Goal: Task Accomplishment & Management: Manage account settings

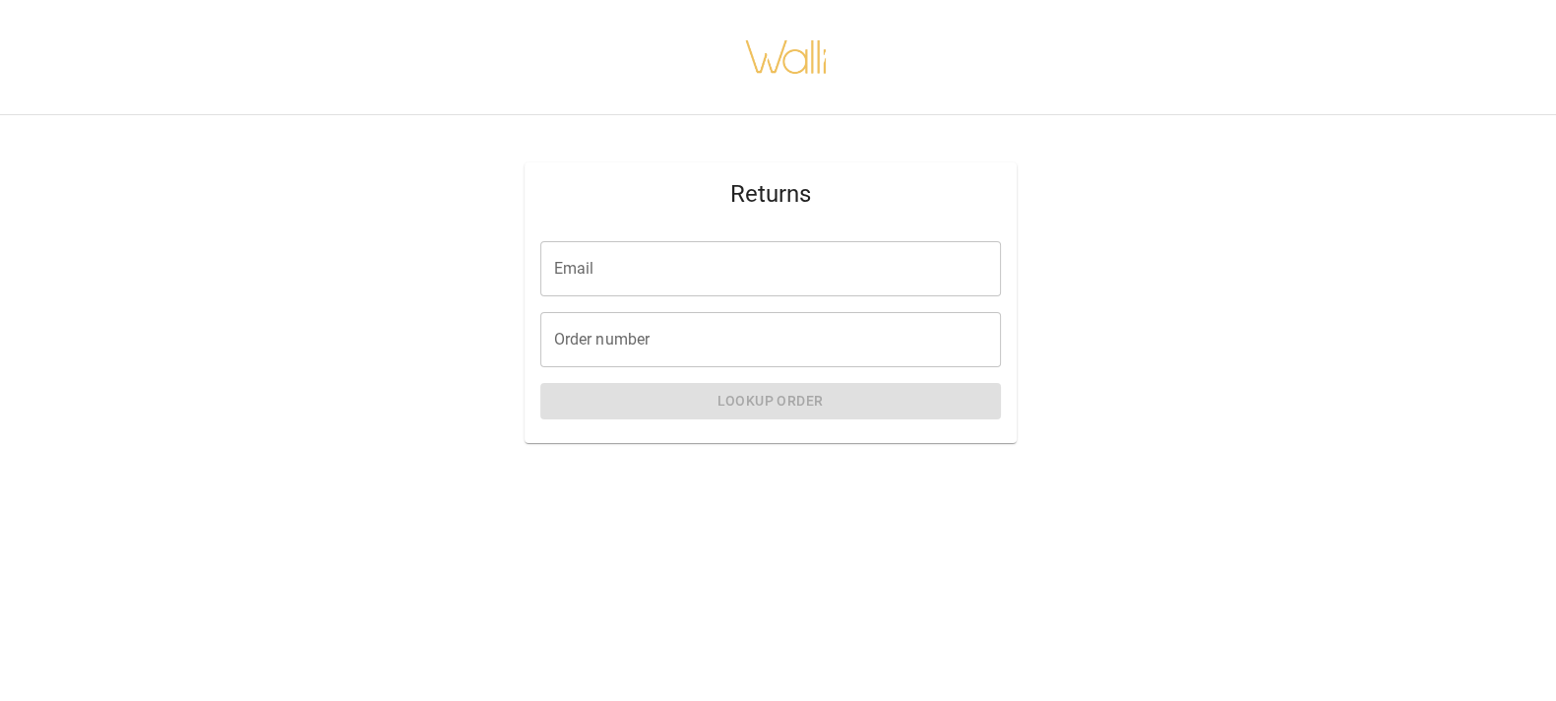
click at [716, 282] on input "Email" at bounding box center [770, 268] width 461 height 55
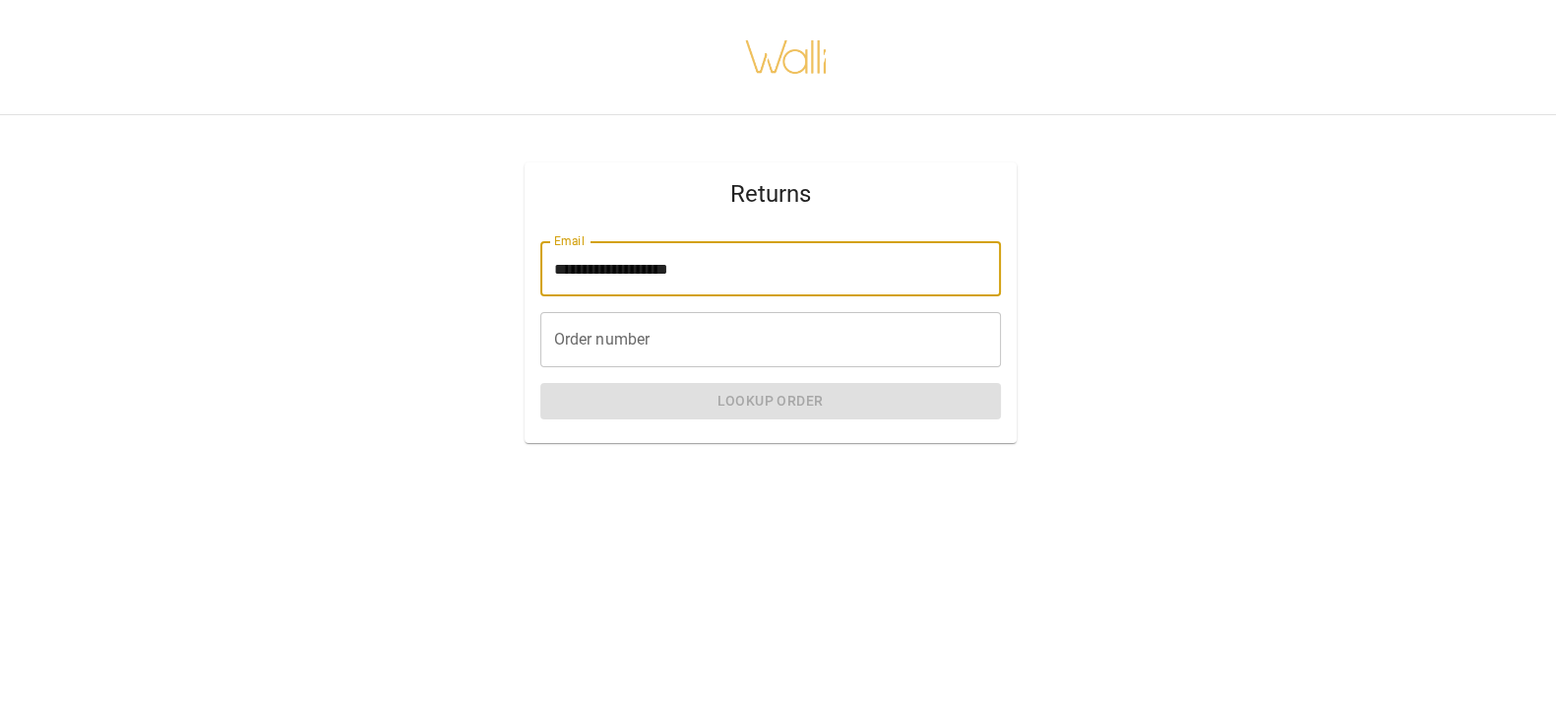
type input "**********"
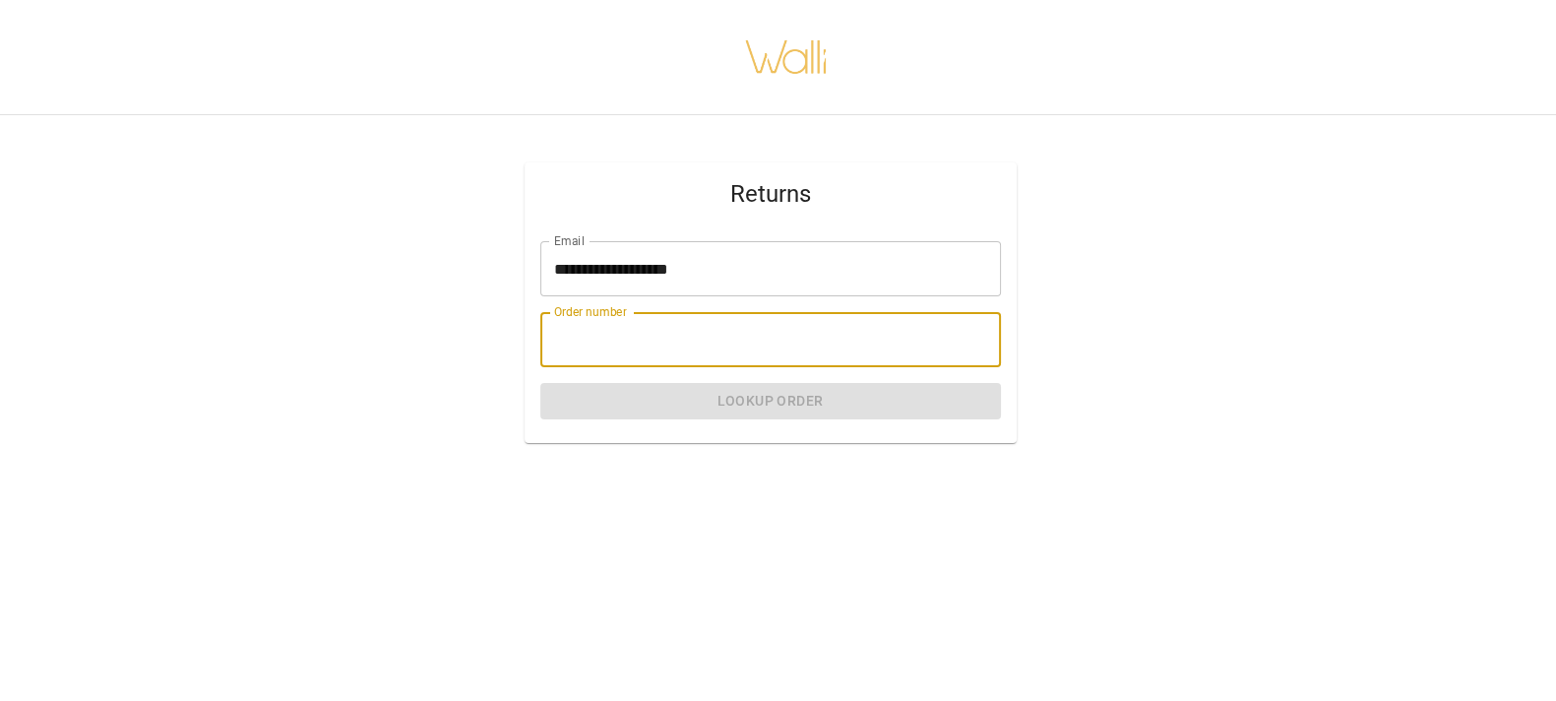
click at [679, 338] on input "Order number" at bounding box center [770, 339] width 461 height 55
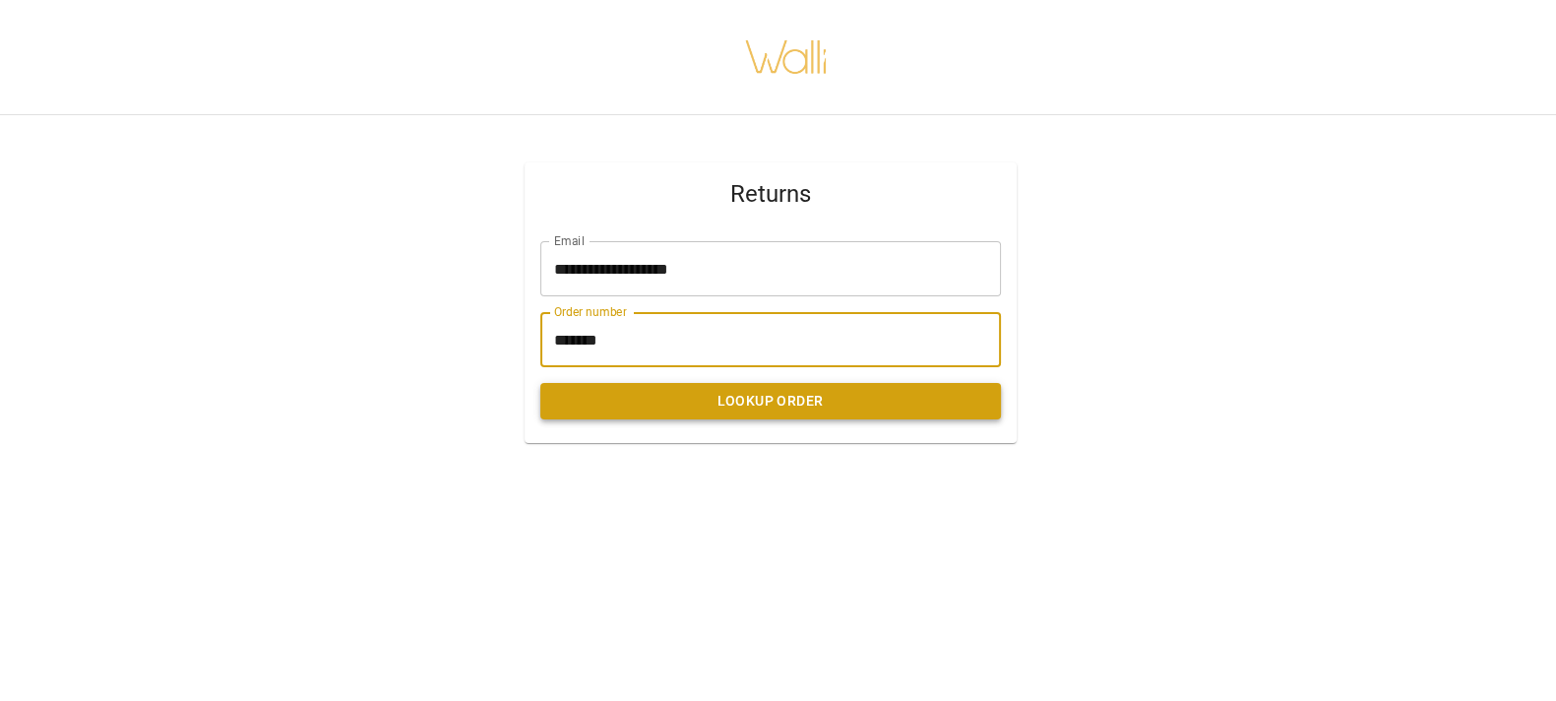
type input "*******"
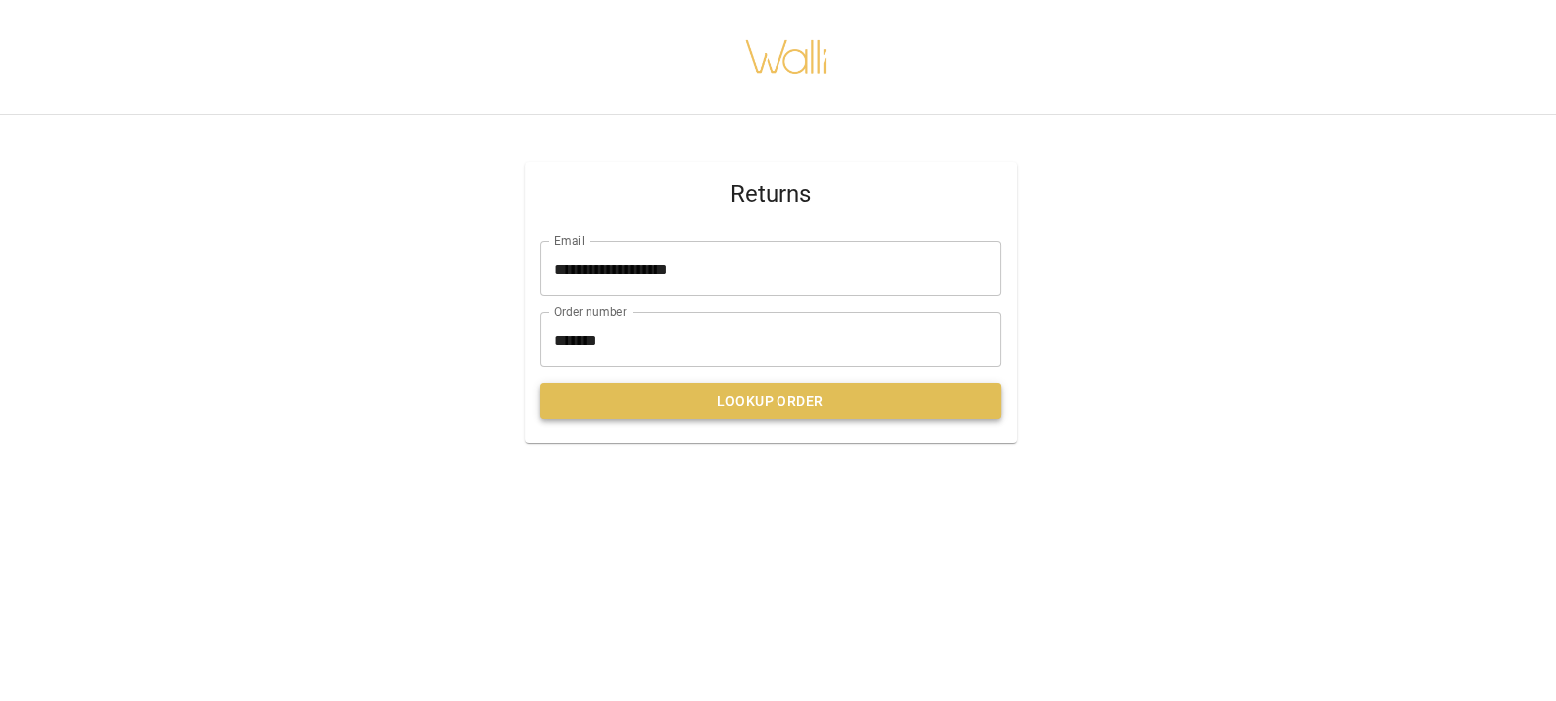
click at [699, 391] on button "Lookup Order" at bounding box center [770, 401] width 461 height 36
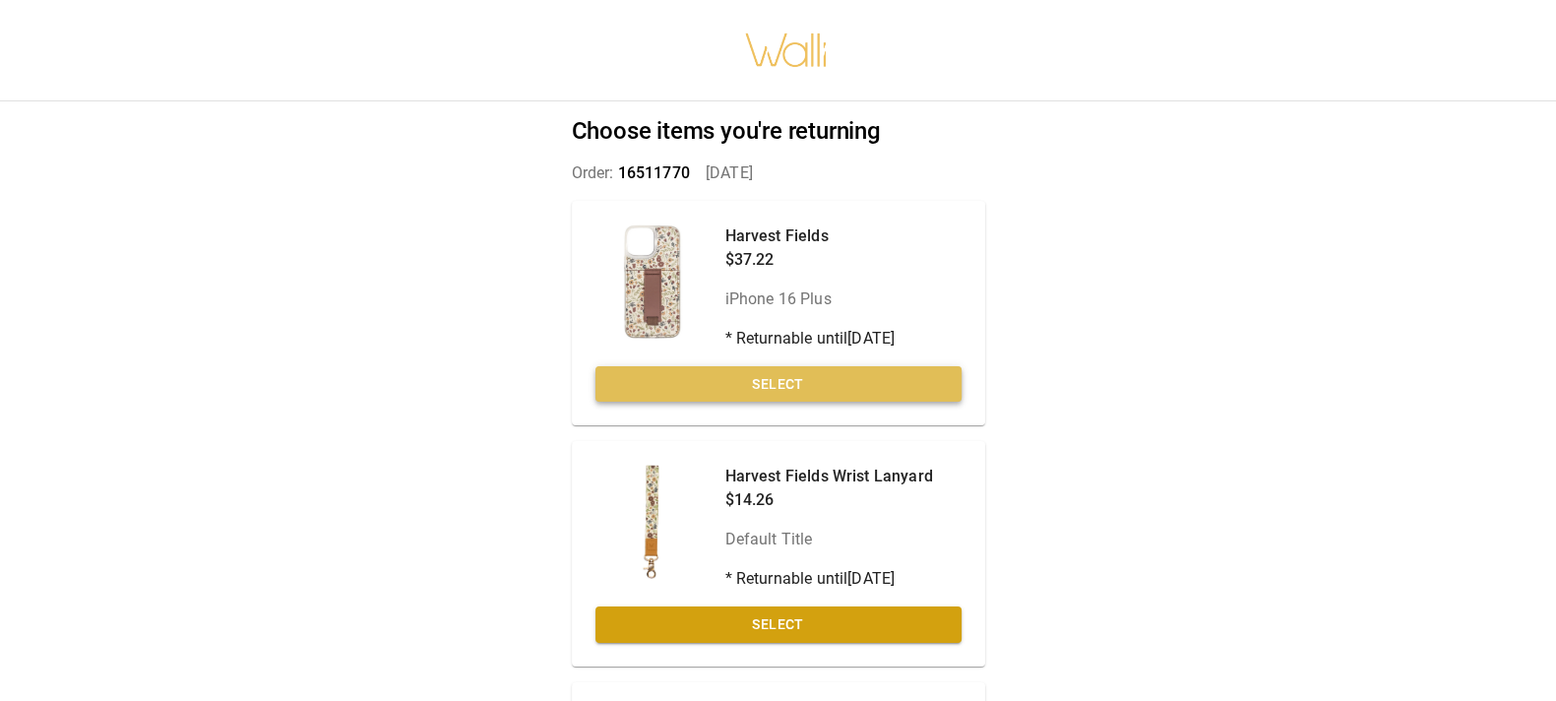
click at [891, 382] on button "Select" at bounding box center [778, 384] width 366 height 36
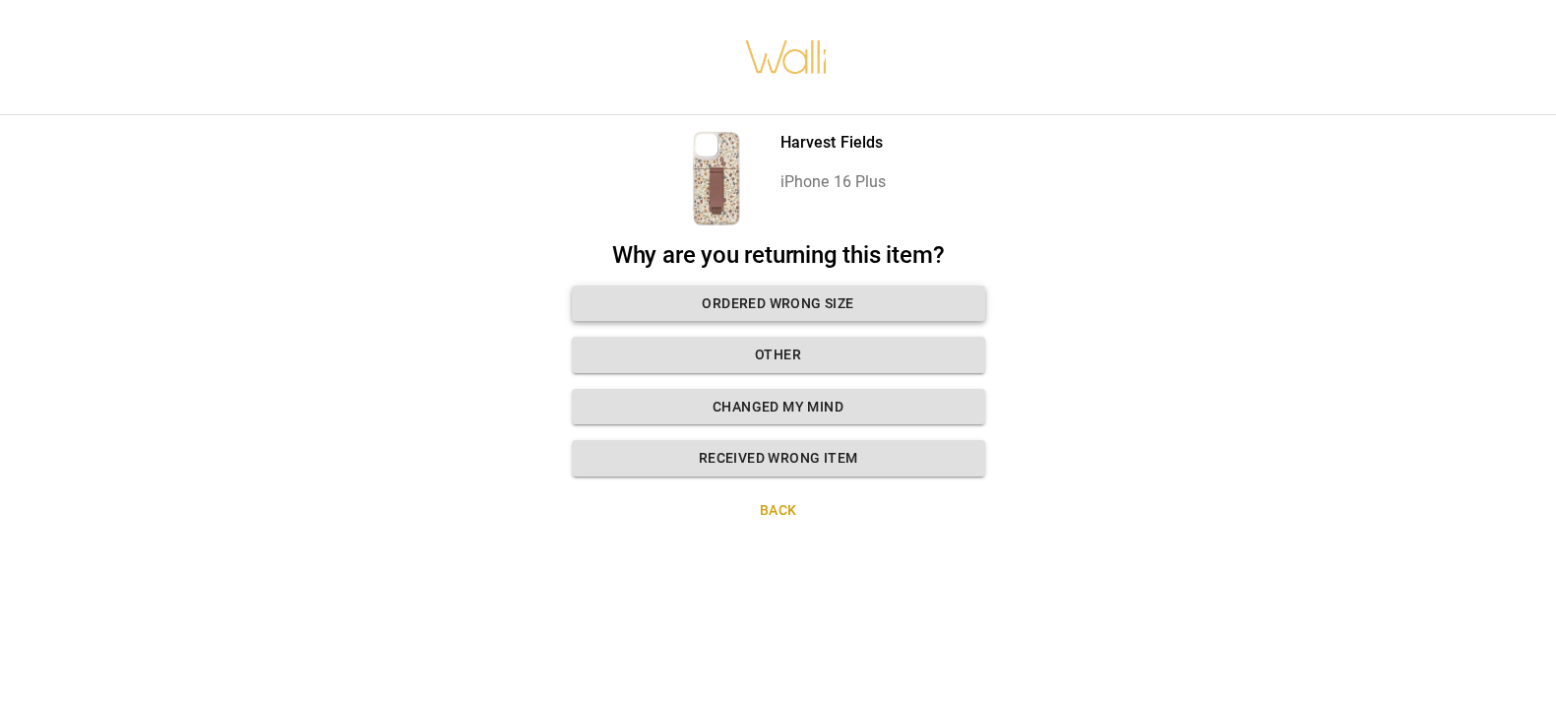
click at [880, 297] on button "Ordered wrong size" at bounding box center [778, 303] width 413 height 36
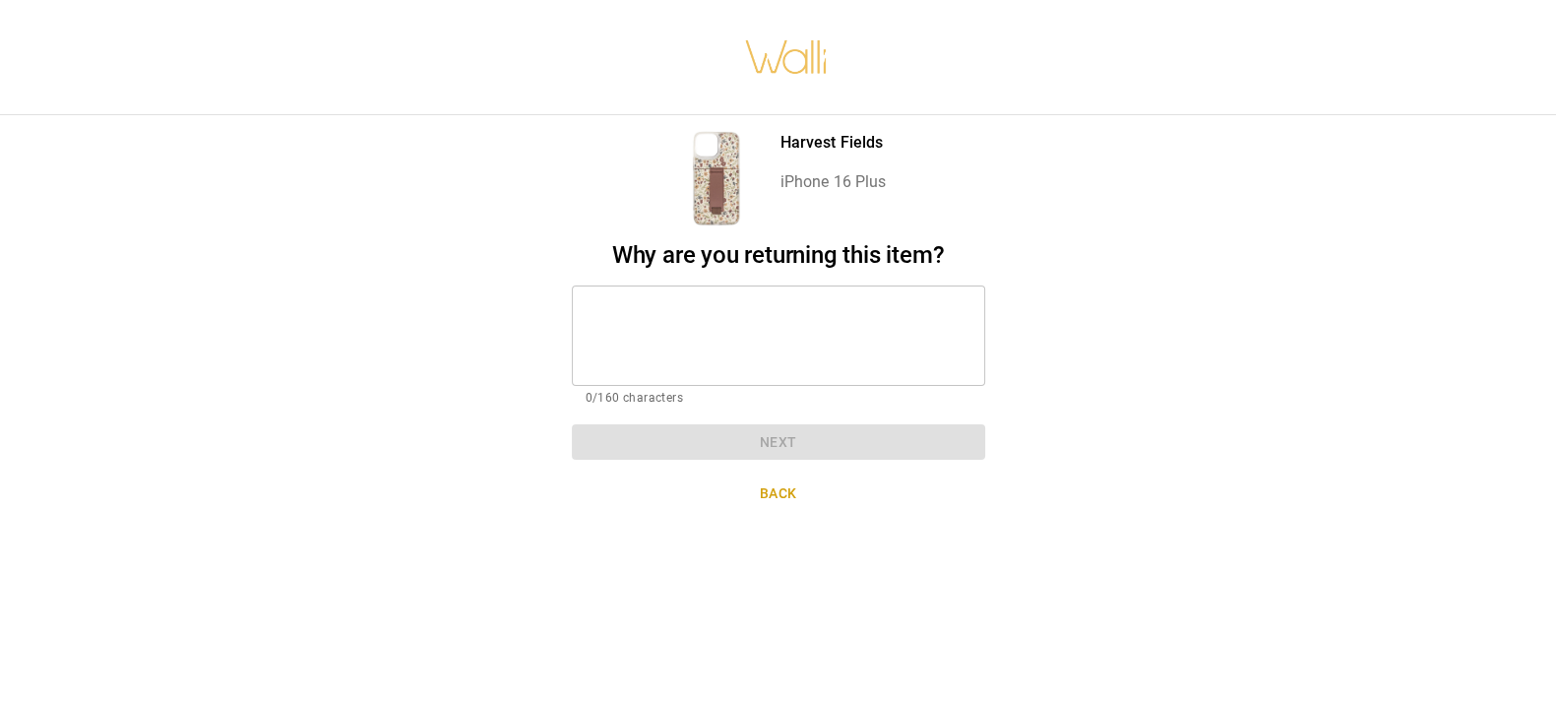
click at [667, 311] on textarea at bounding box center [779, 335] width 386 height 68
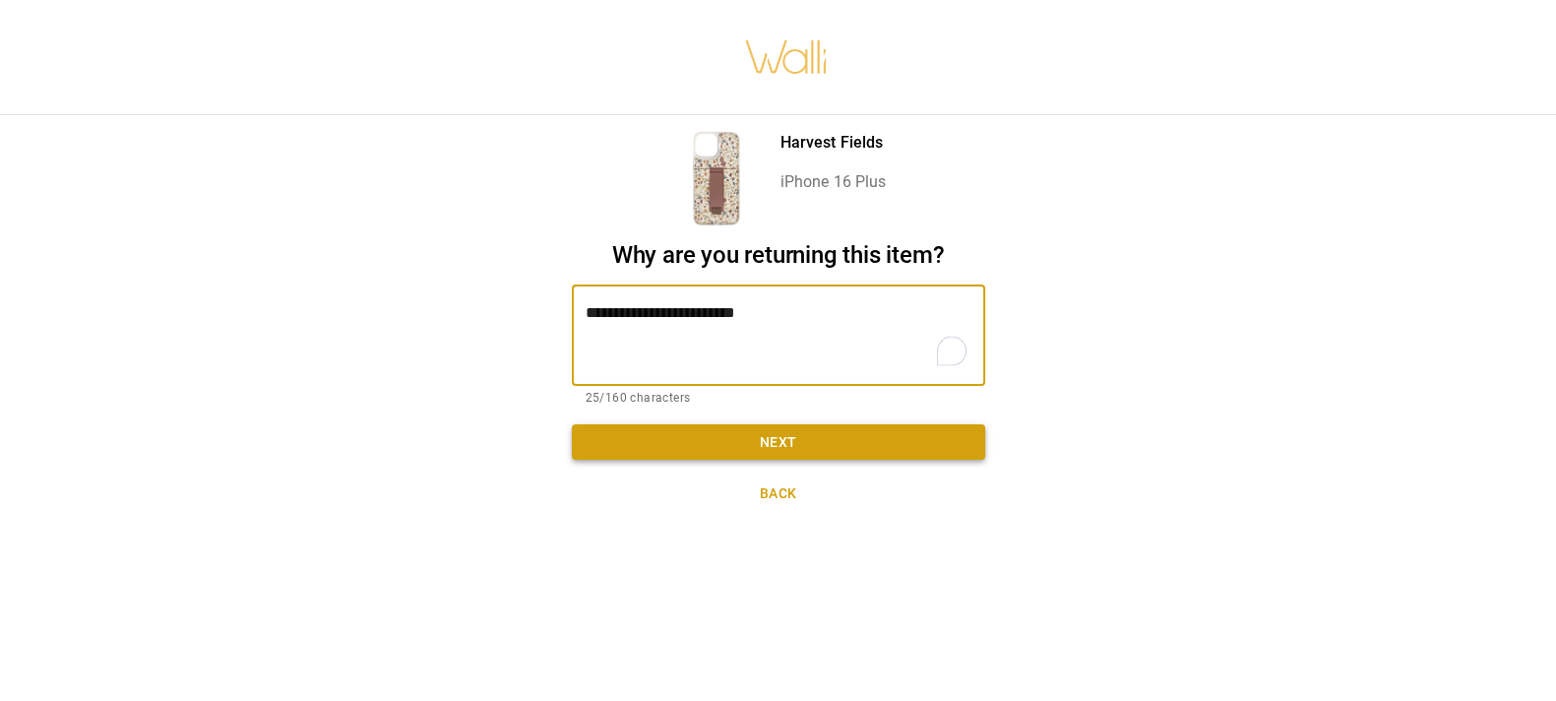
type textarea "**********"
click at [816, 439] on button "Next" at bounding box center [778, 442] width 413 height 36
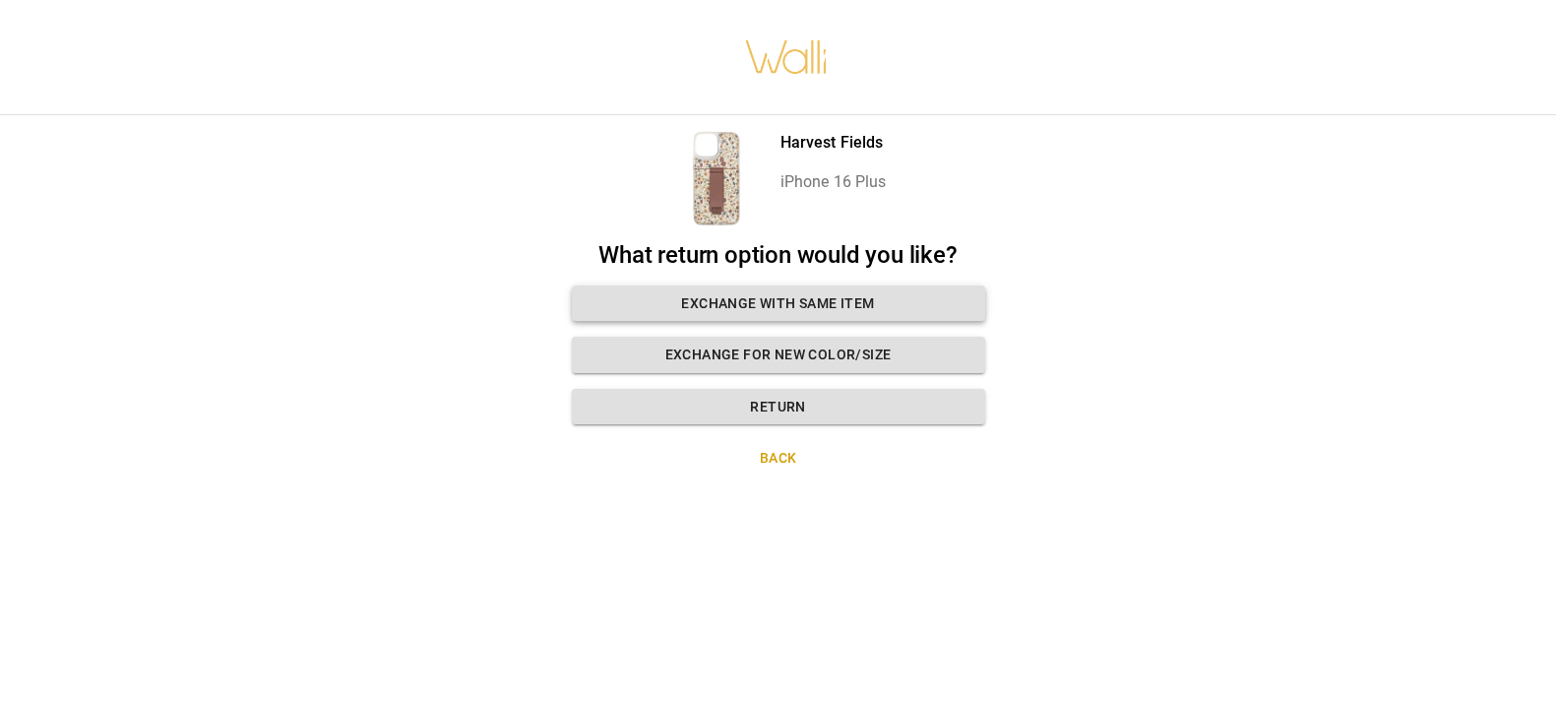
click at [920, 298] on button "Exchange with same item" at bounding box center [778, 303] width 413 height 36
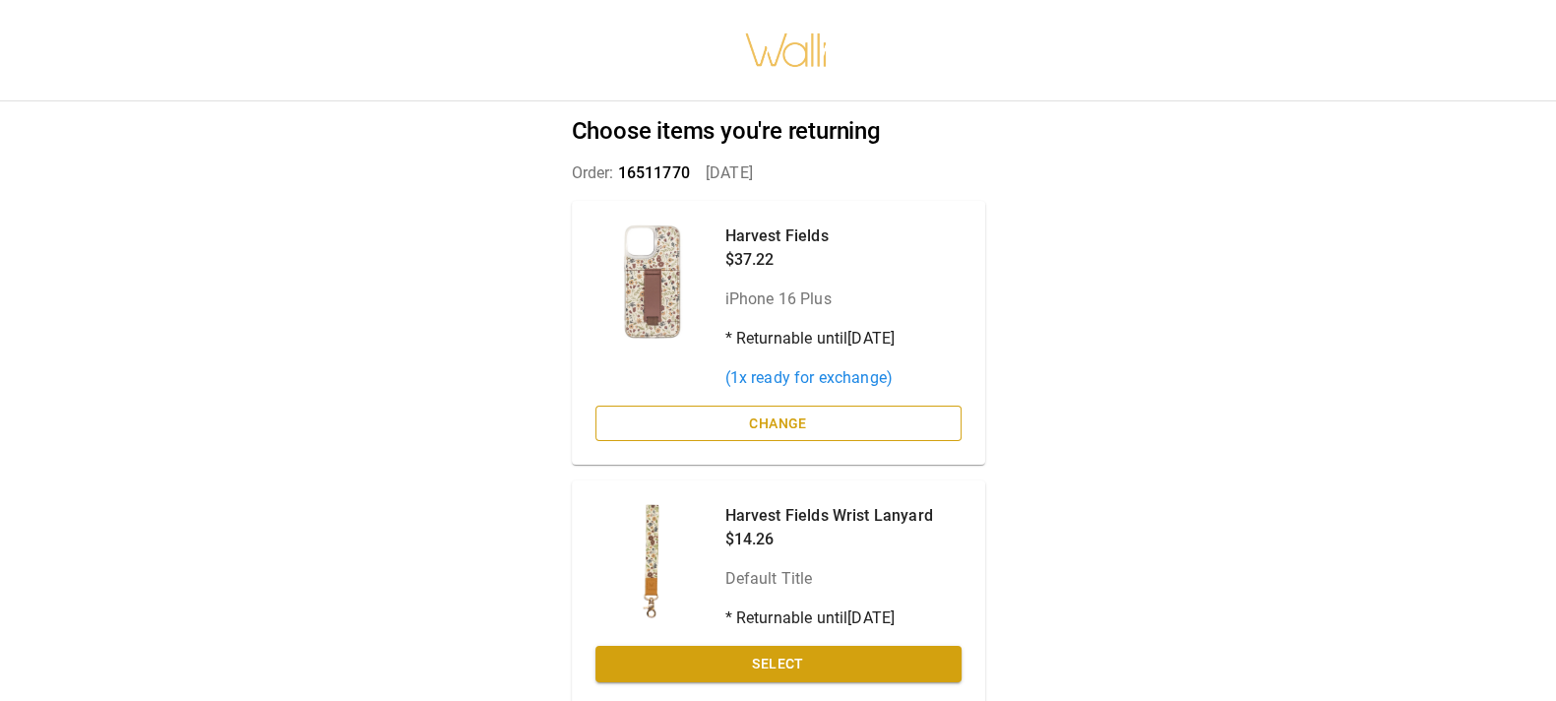
click at [912, 421] on button "Change" at bounding box center [778, 423] width 366 height 36
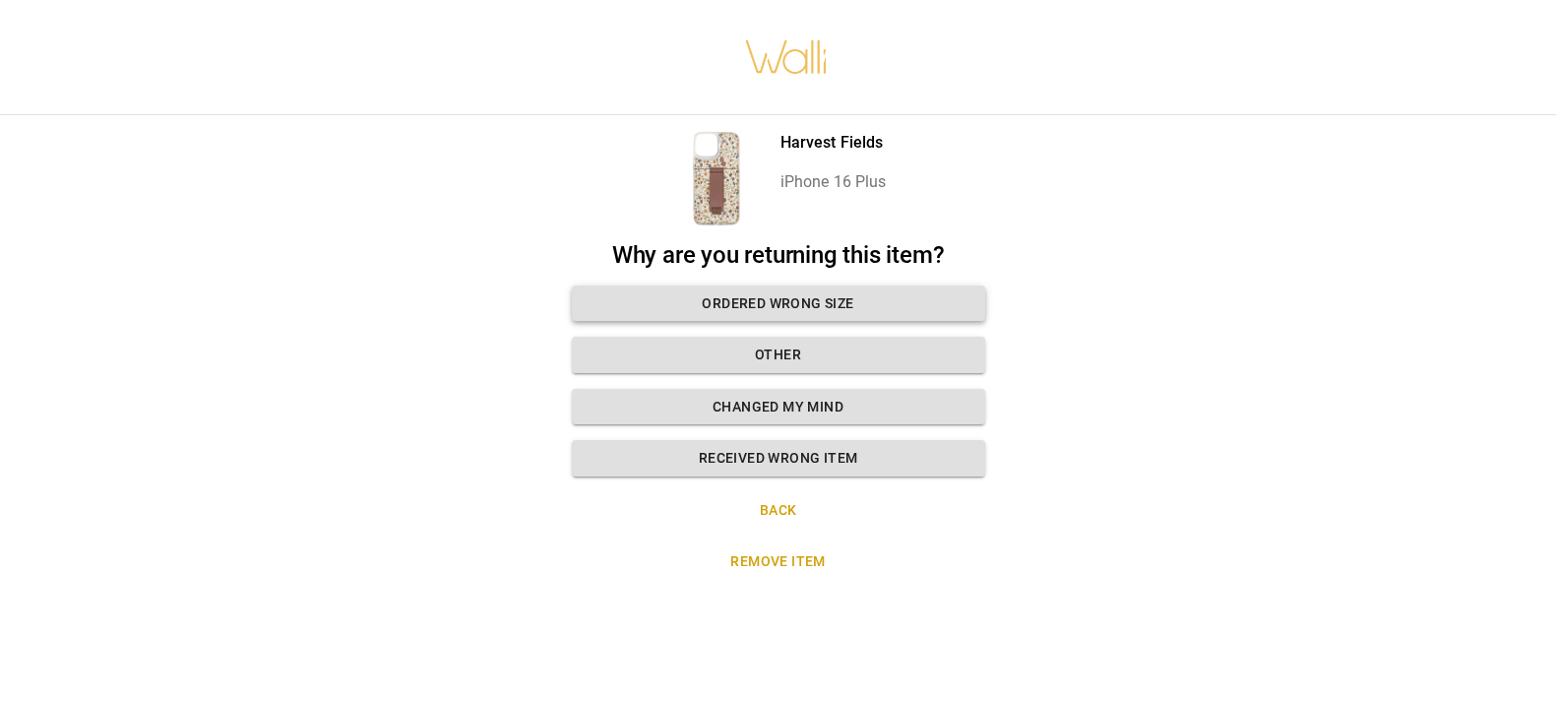
click at [878, 303] on button "Ordered wrong size" at bounding box center [778, 303] width 413 height 36
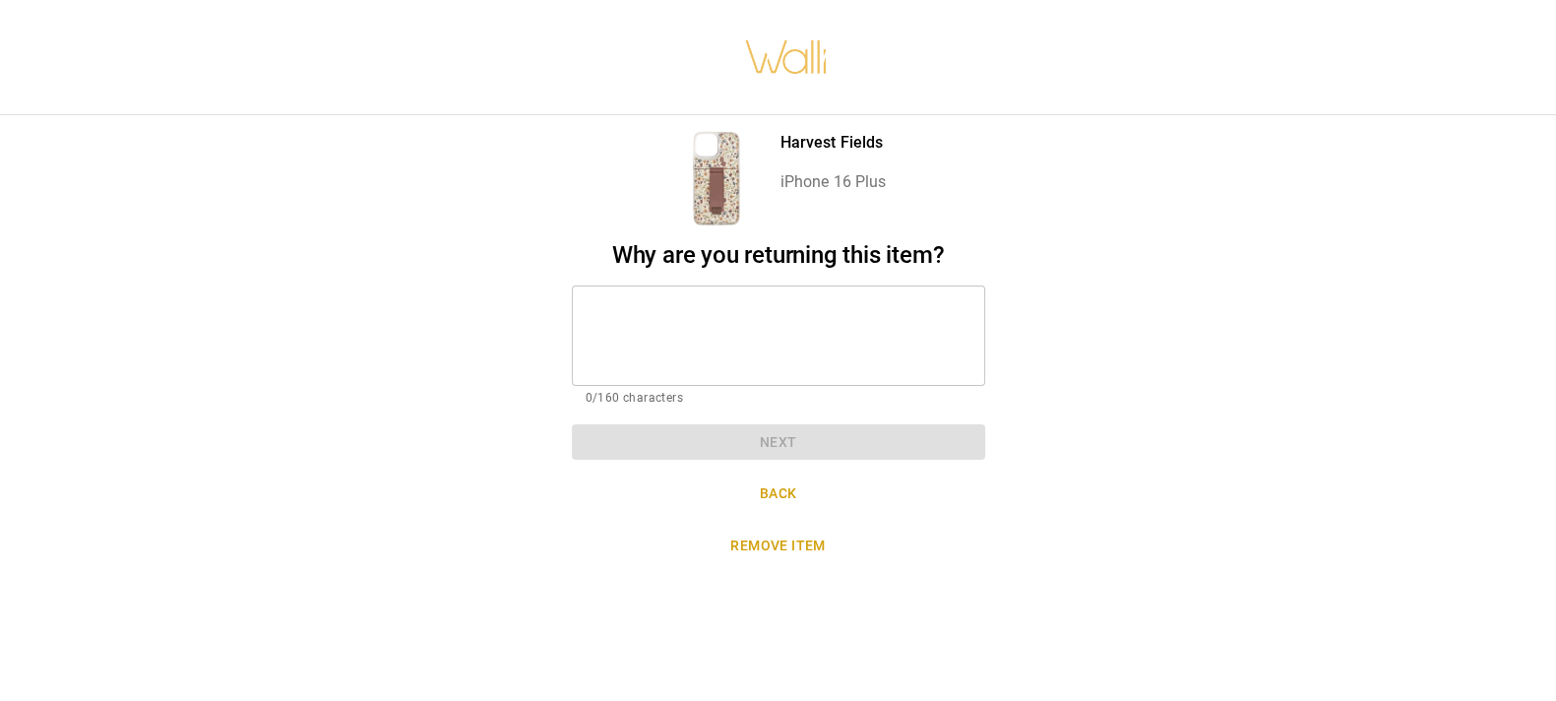
scroll to position [19, 0]
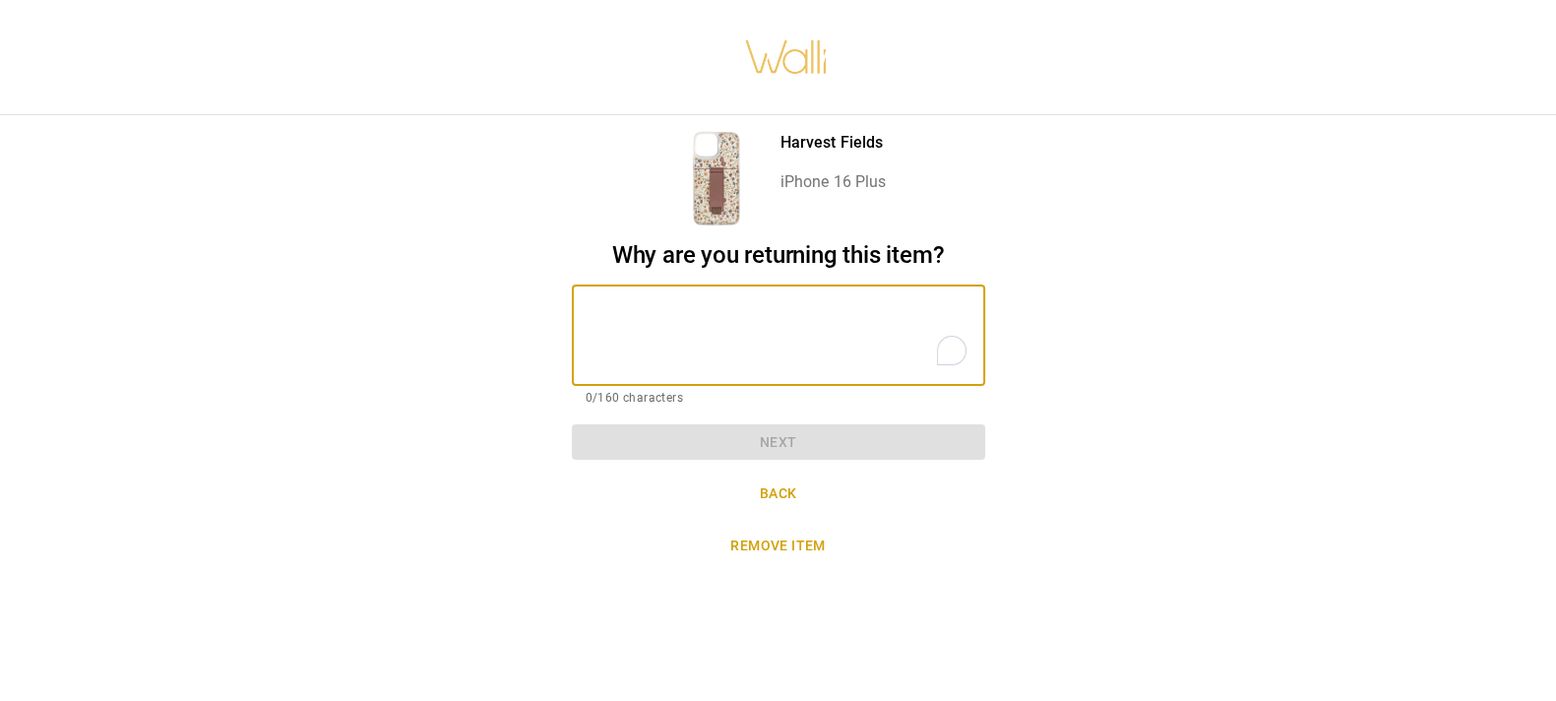
click at [753, 336] on textarea "To enrich screen reader interactions, please activate Accessibility in Grammarl…" at bounding box center [779, 335] width 386 height 68
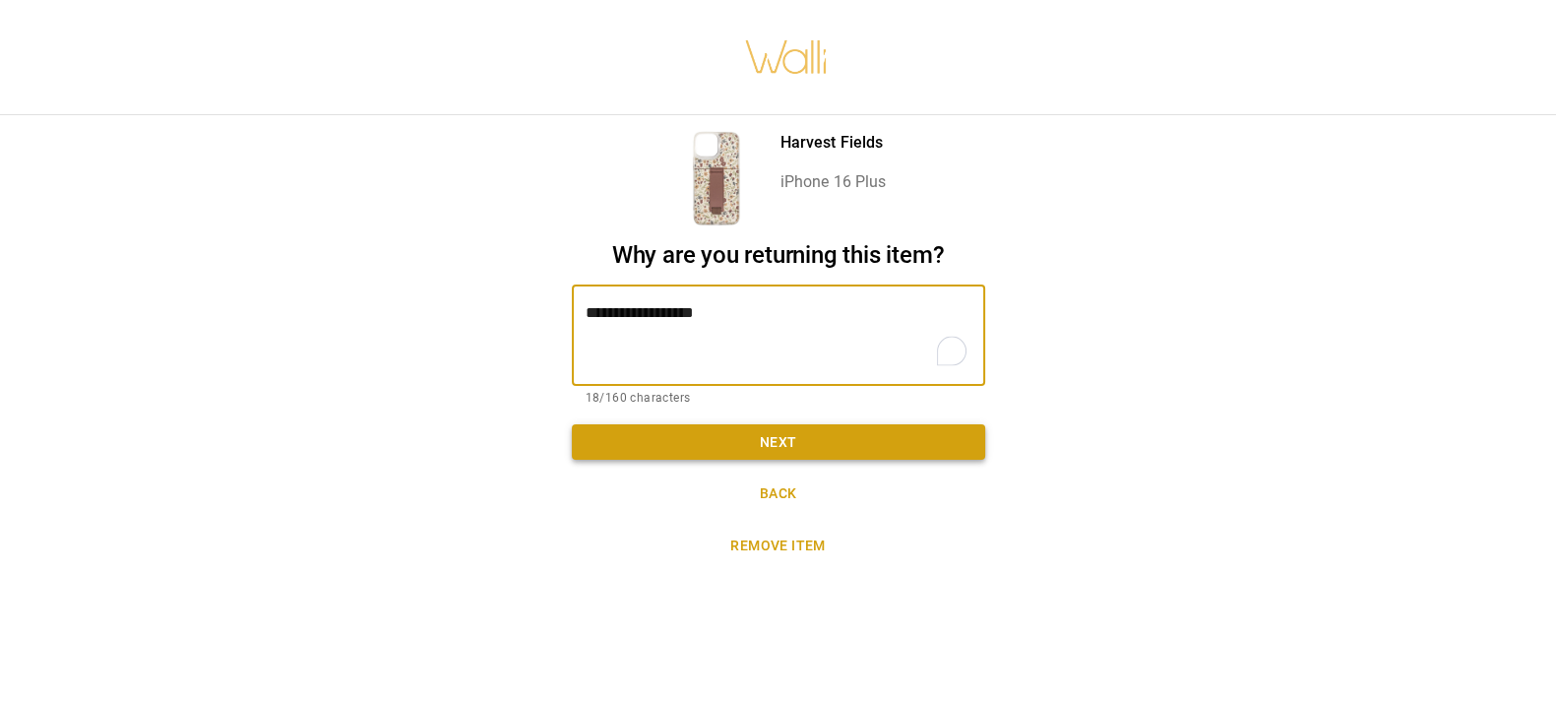
type textarea "**********"
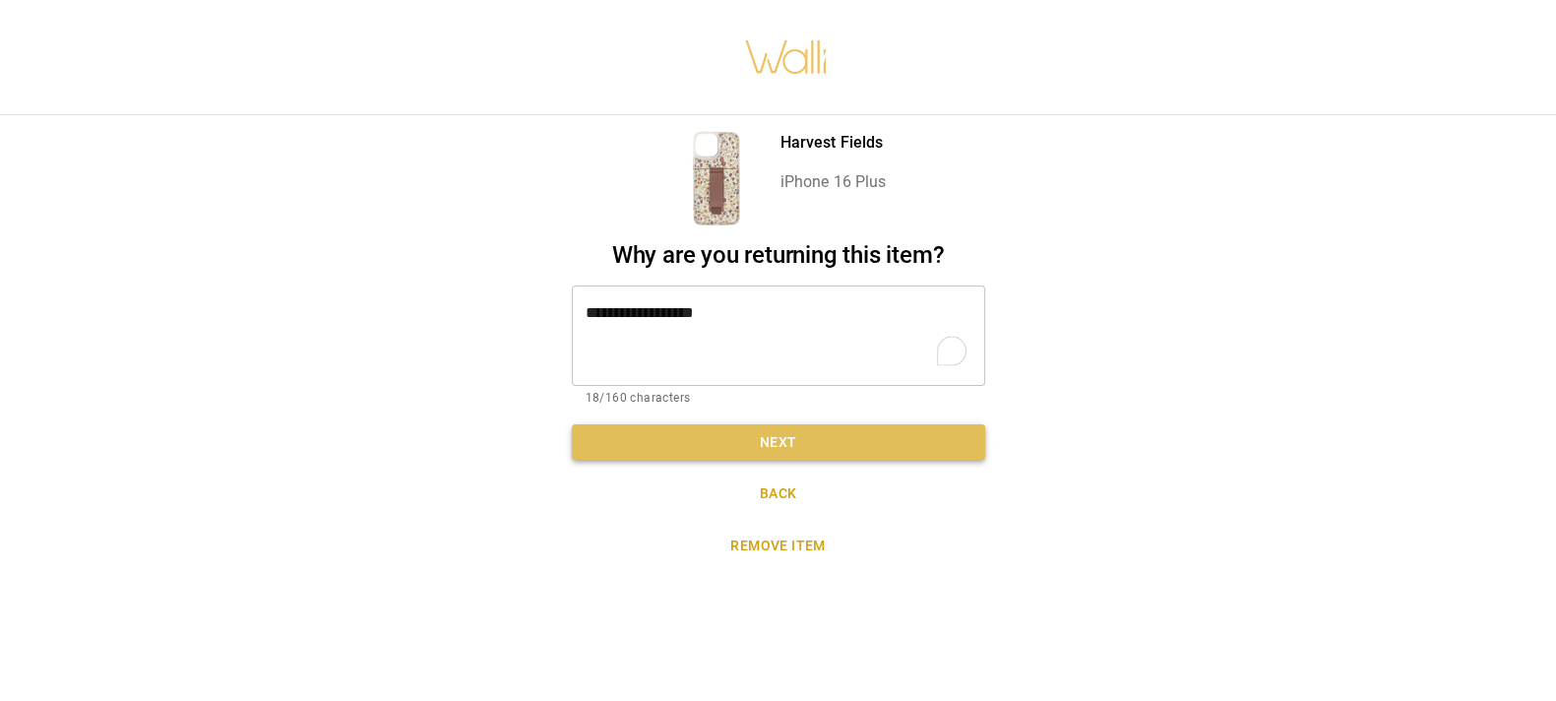
click at [777, 424] on button "Next" at bounding box center [778, 442] width 413 height 36
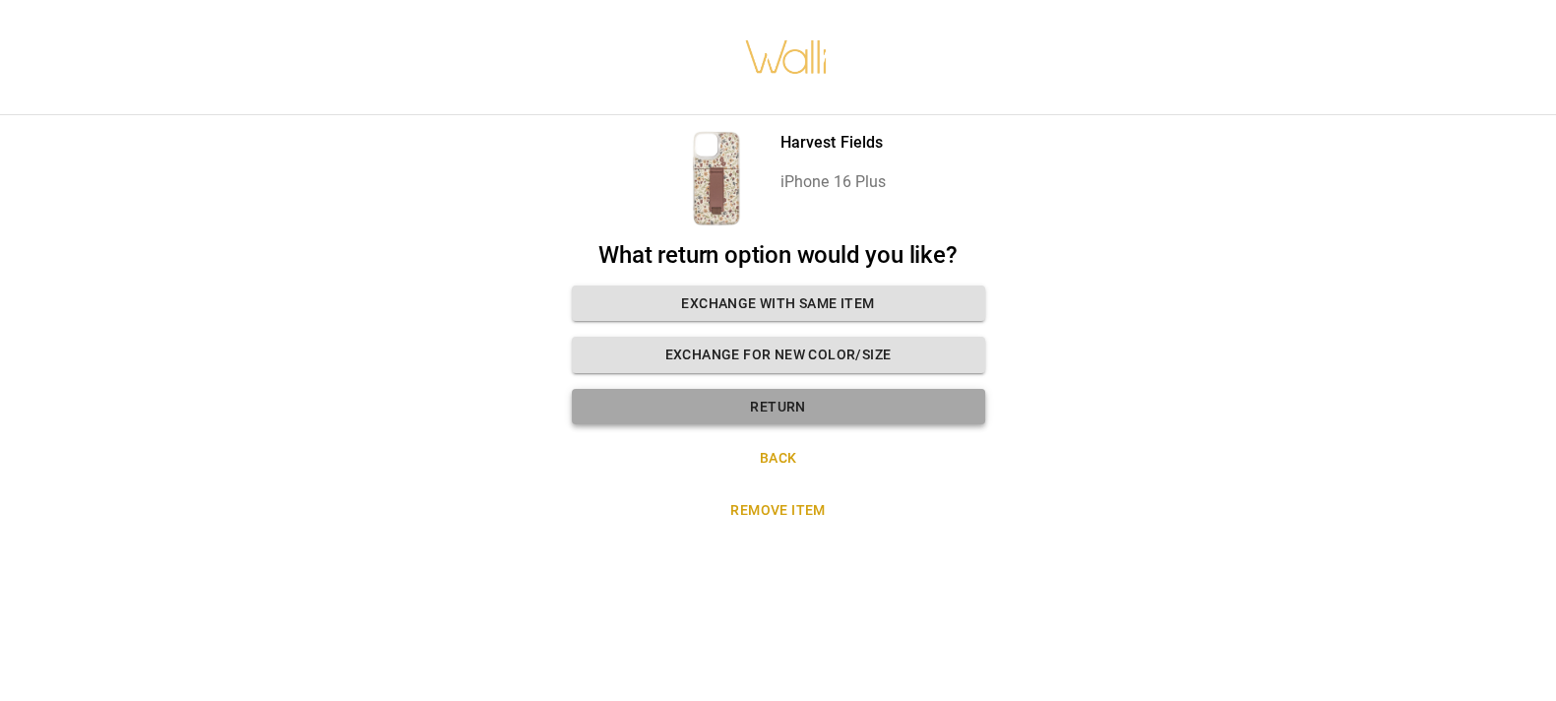
click at [877, 389] on button "Return" at bounding box center [778, 407] width 413 height 36
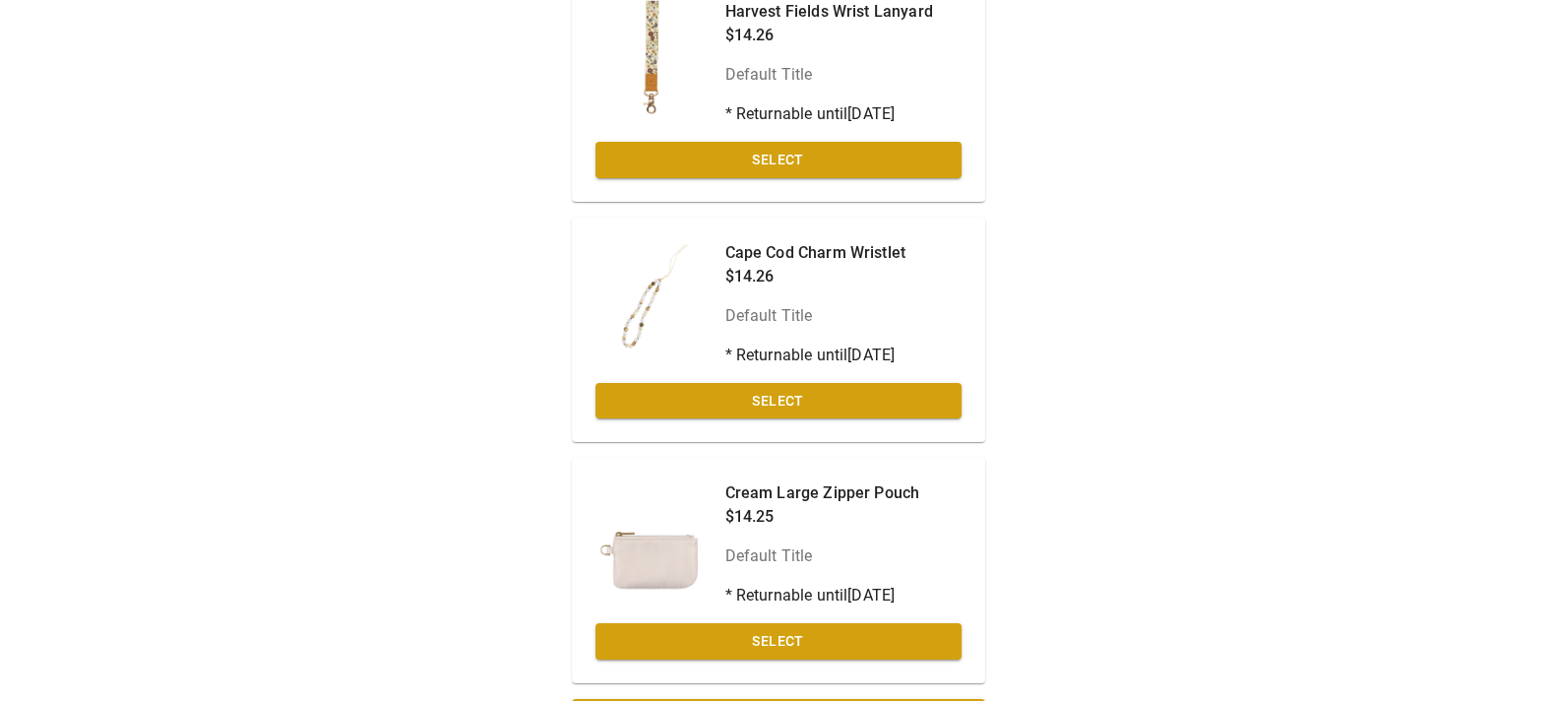
scroll to position [560, 0]
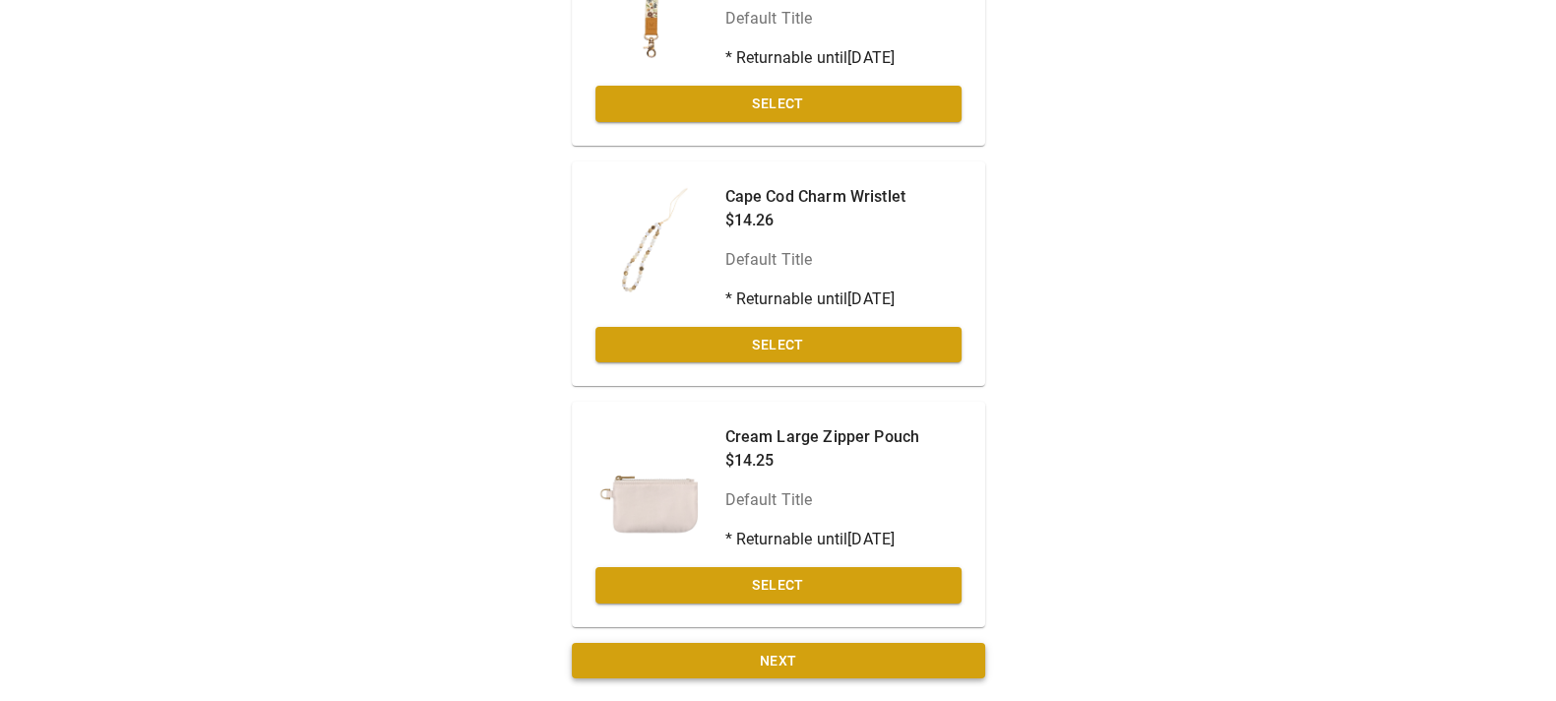
click at [949, 657] on button "Next" at bounding box center [778, 661] width 413 height 36
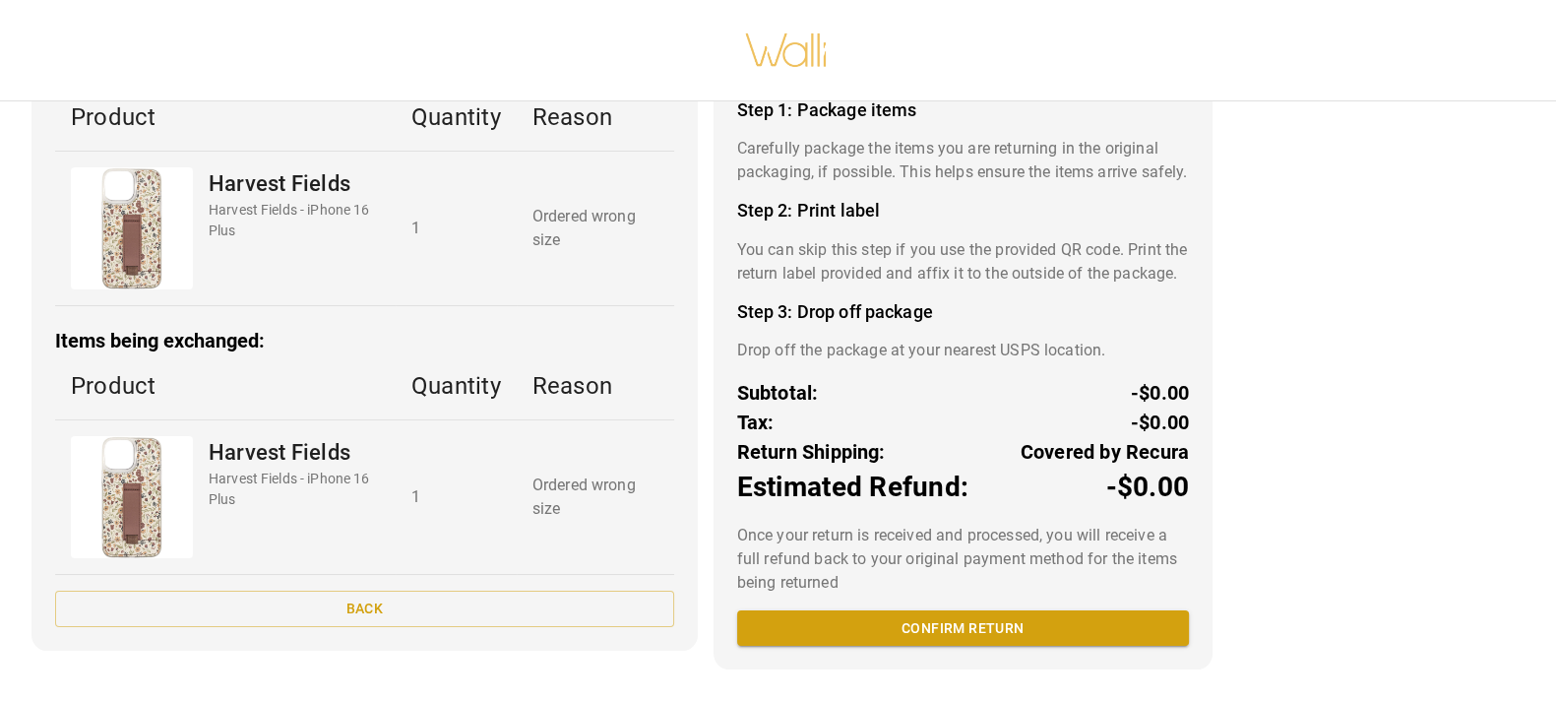
scroll to position [0, 0]
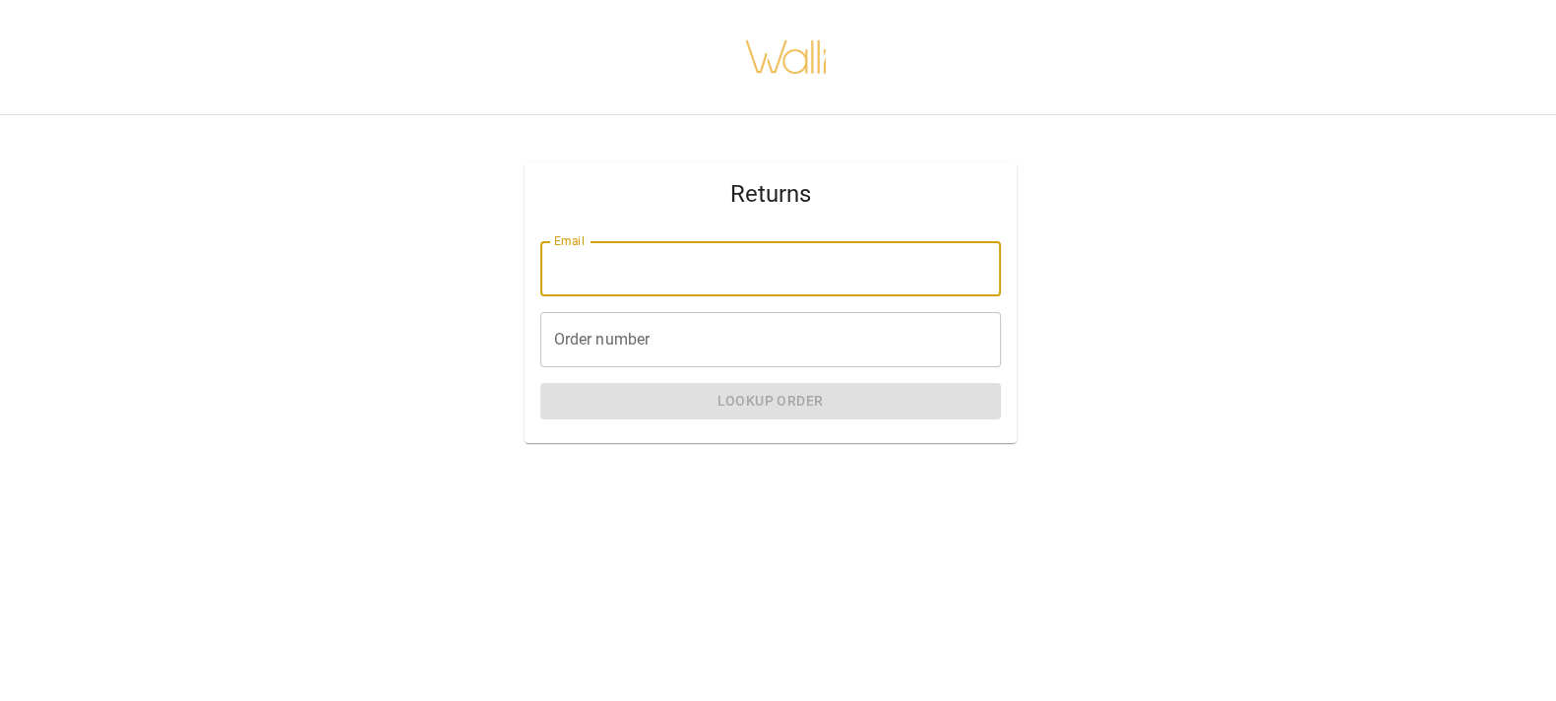
click at [787, 269] on input "Email" at bounding box center [770, 268] width 461 height 55
type input "**********"
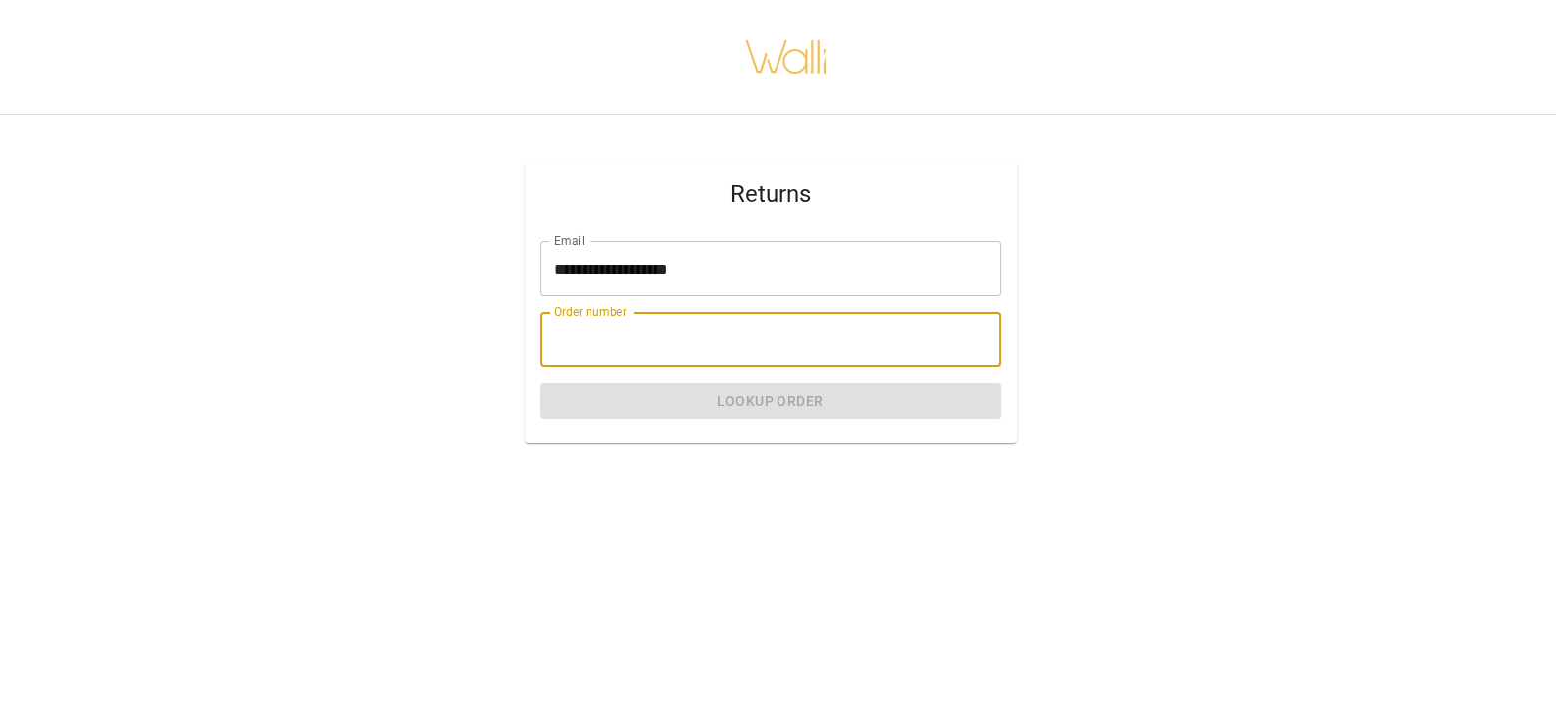
click at [661, 342] on input "Order number" at bounding box center [770, 339] width 461 height 55
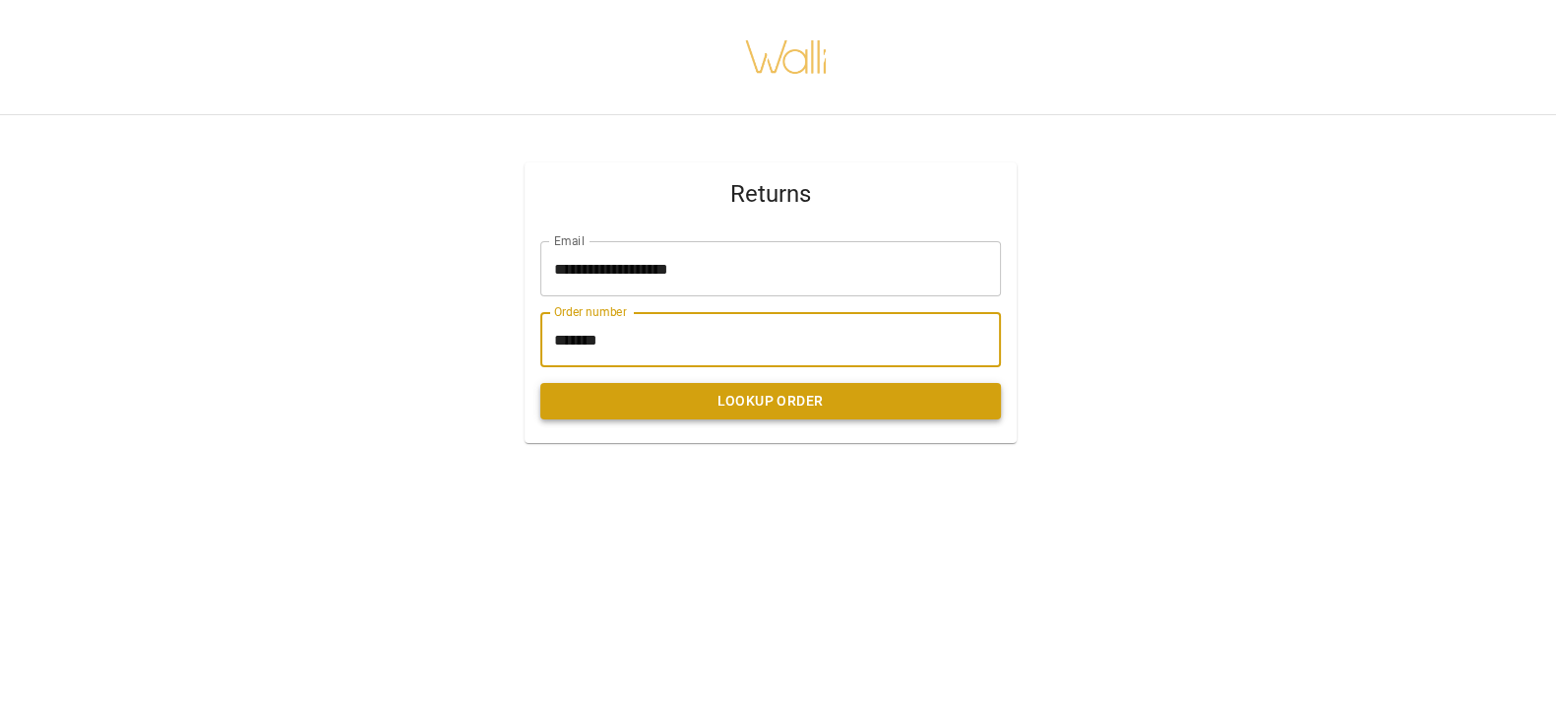
type input "*******"
click at [795, 402] on button "Lookup Order" at bounding box center [770, 401] width 461 height 36
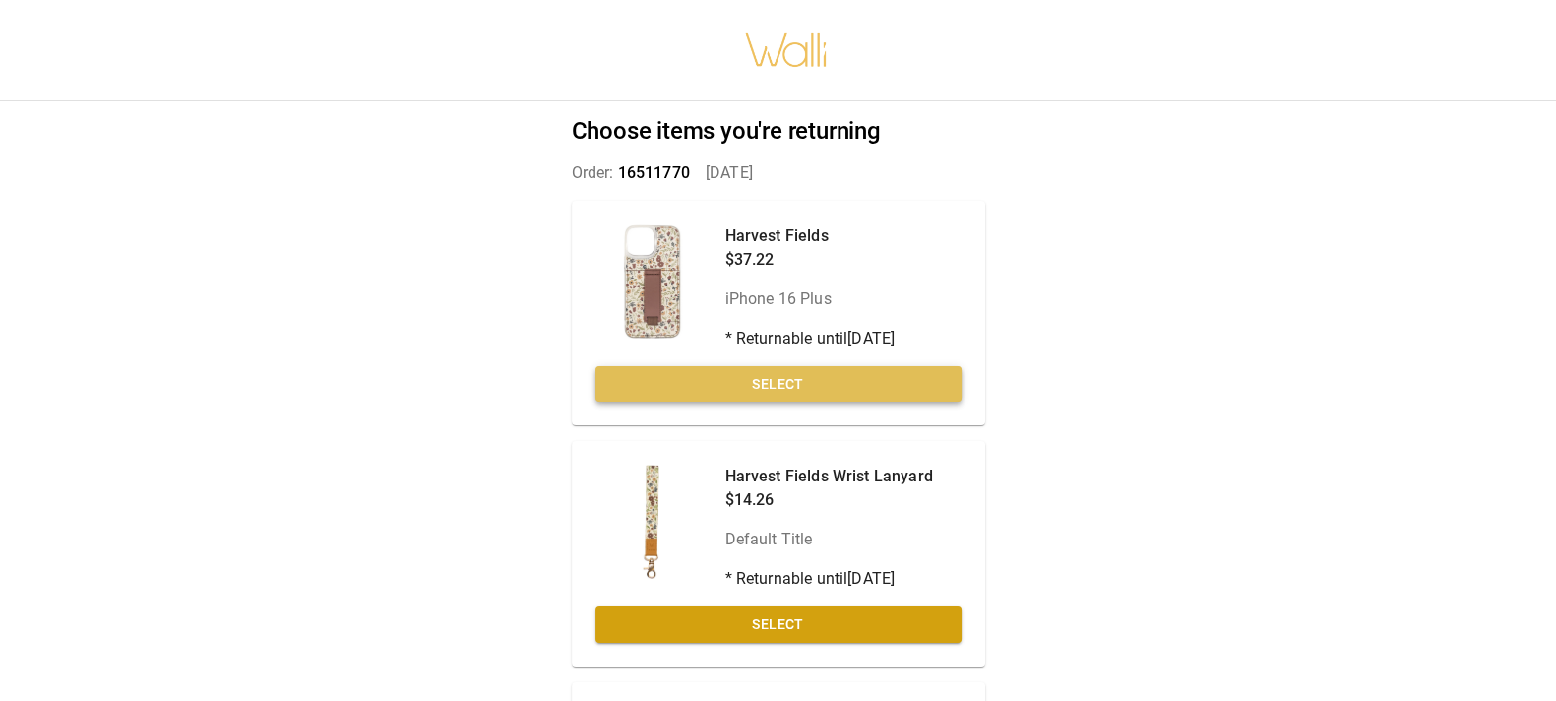
click at [949, 392] on button "Select" at bounding box center [778, 384] width 366 height 36
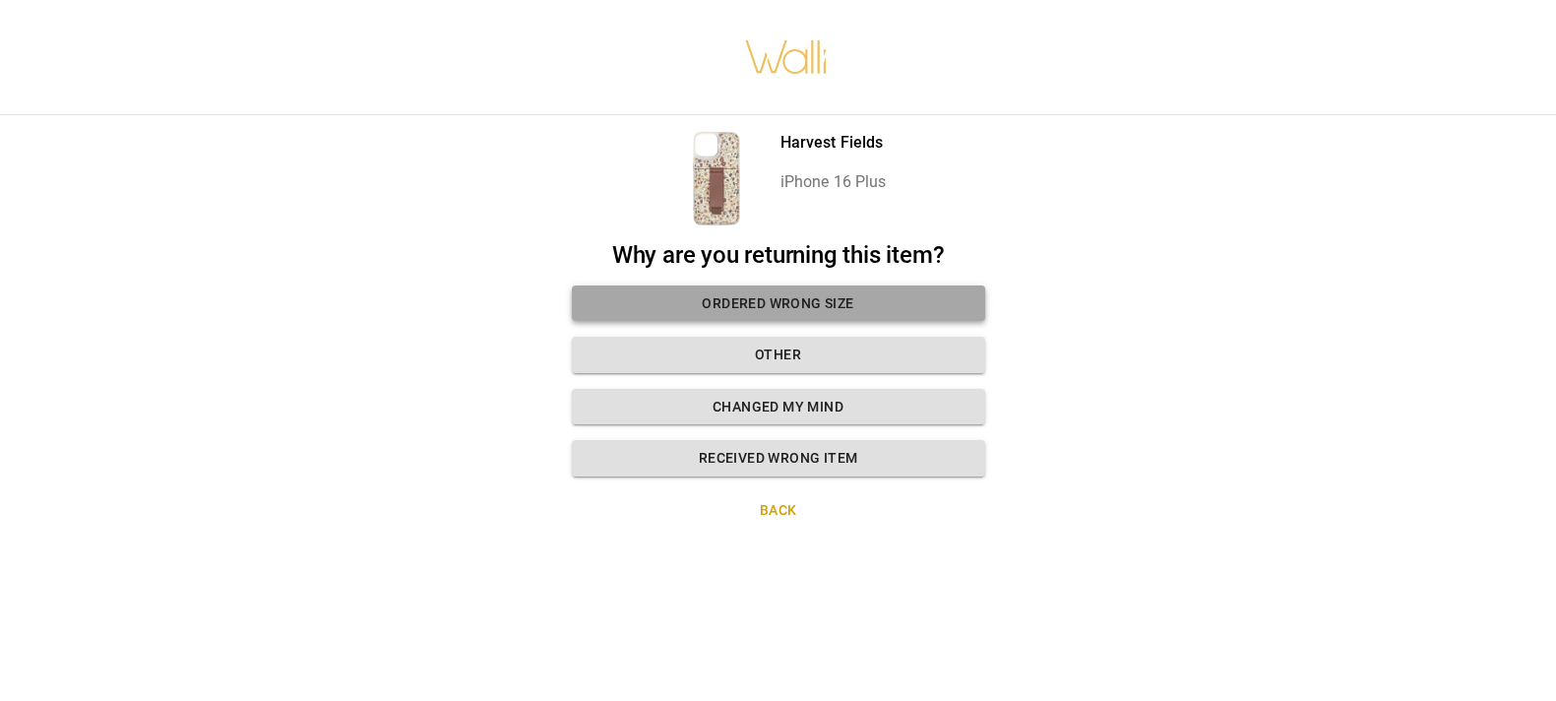
click at [919, 295] on button "Ordered wrong size" at bounding box center [778, 303] width 413 height 36
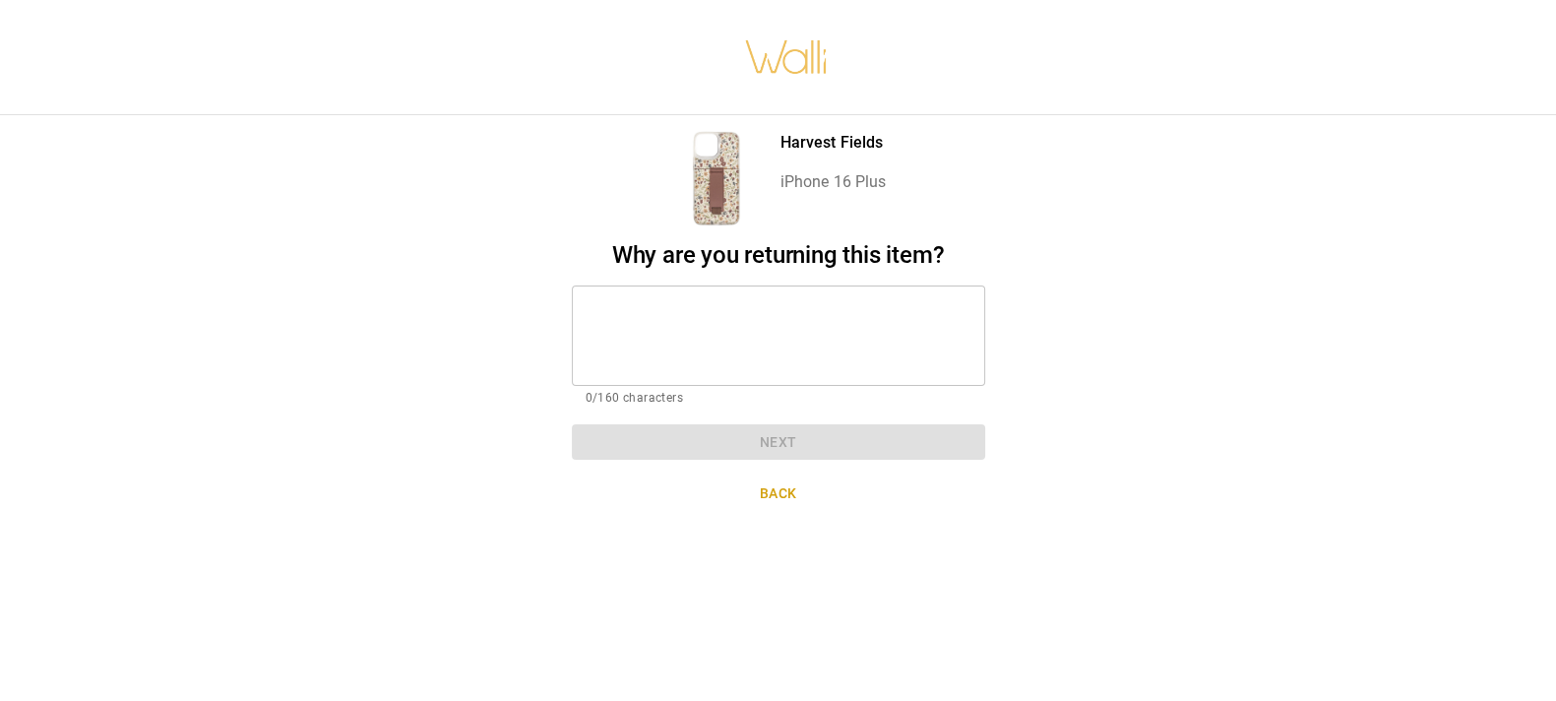
click at [801, 307] on textarea at bounding box center [779, 335] width 386 height 68
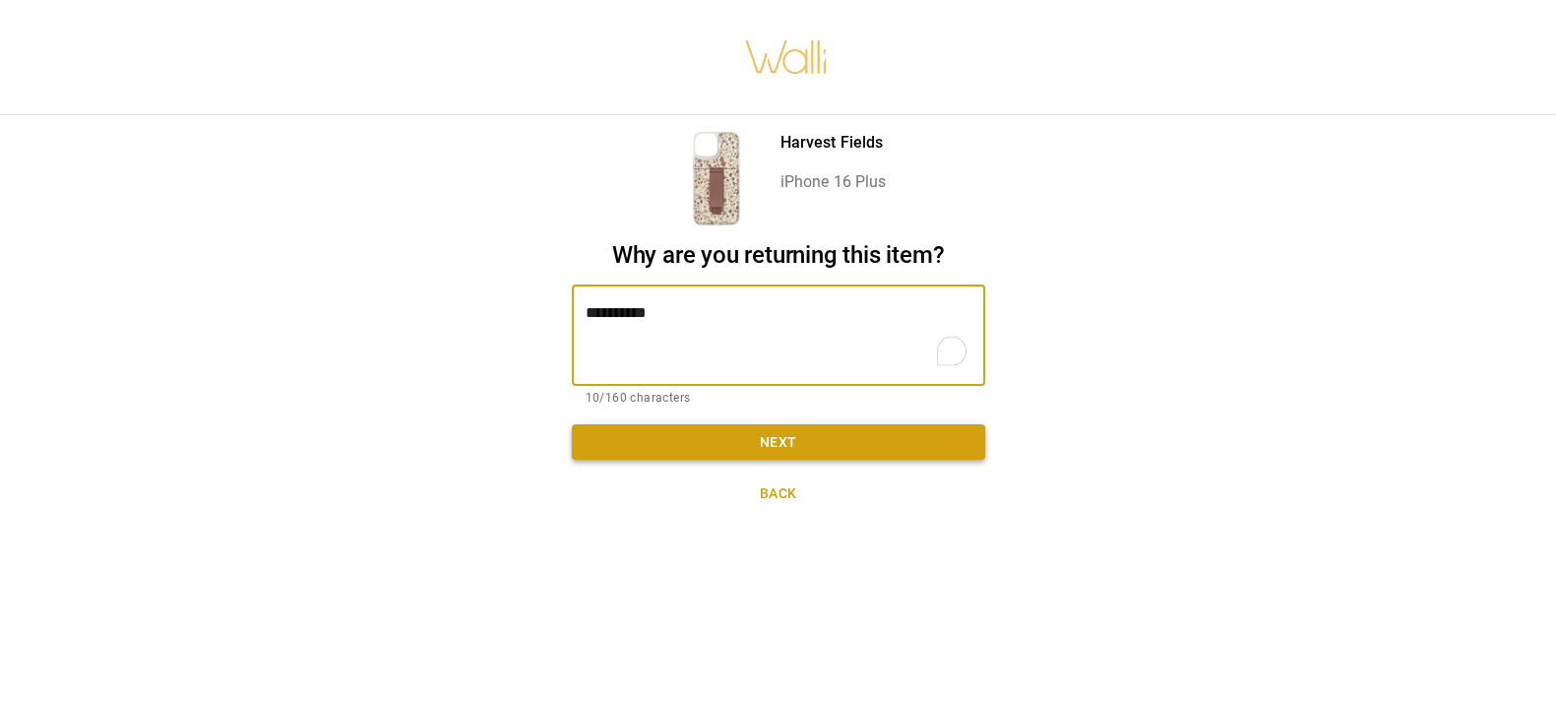
type textarea "**********"
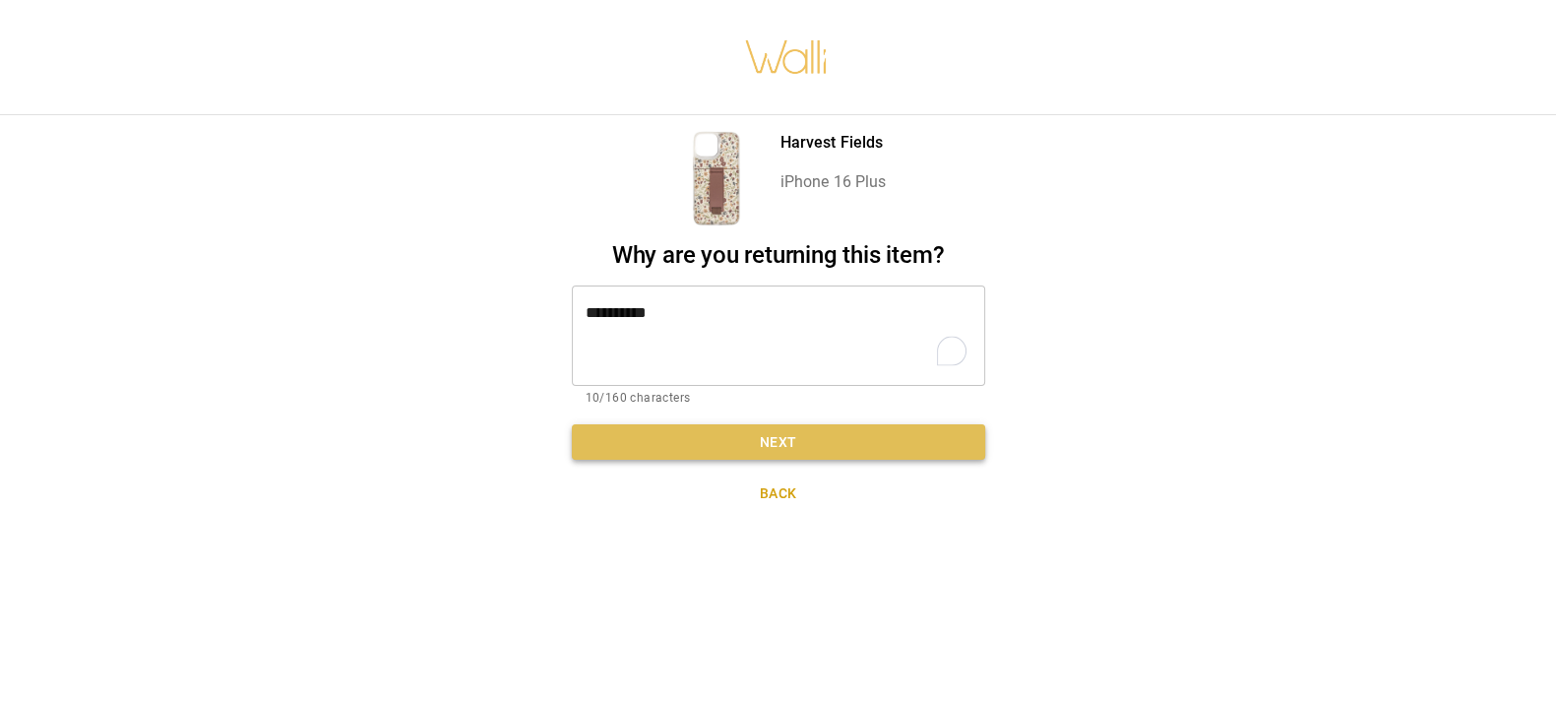
click at [820, 443] on button "Next" at bounding box center [778, 442] width 413 height 36
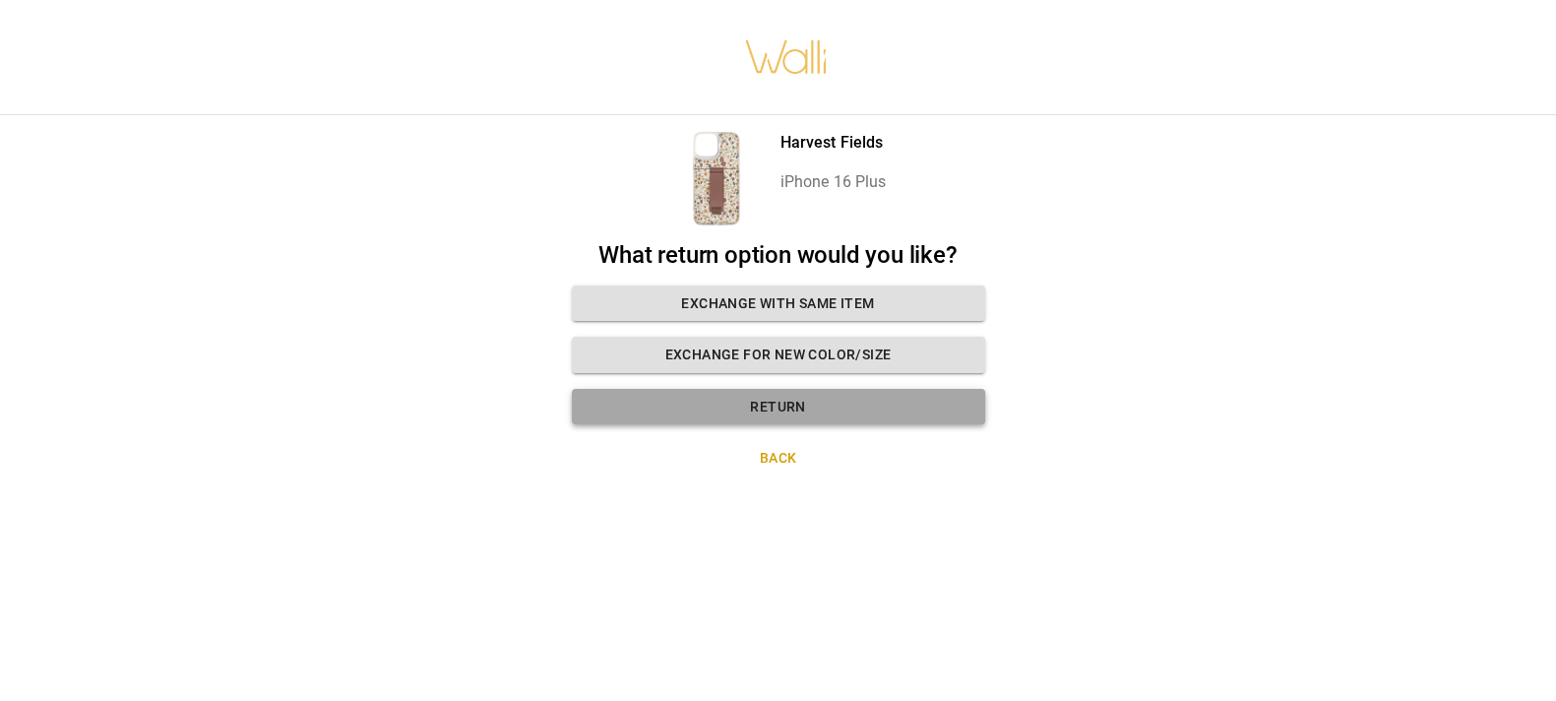
click at [886, 411] on button "Return" at bounding box center [778, 407] width 413 height 36
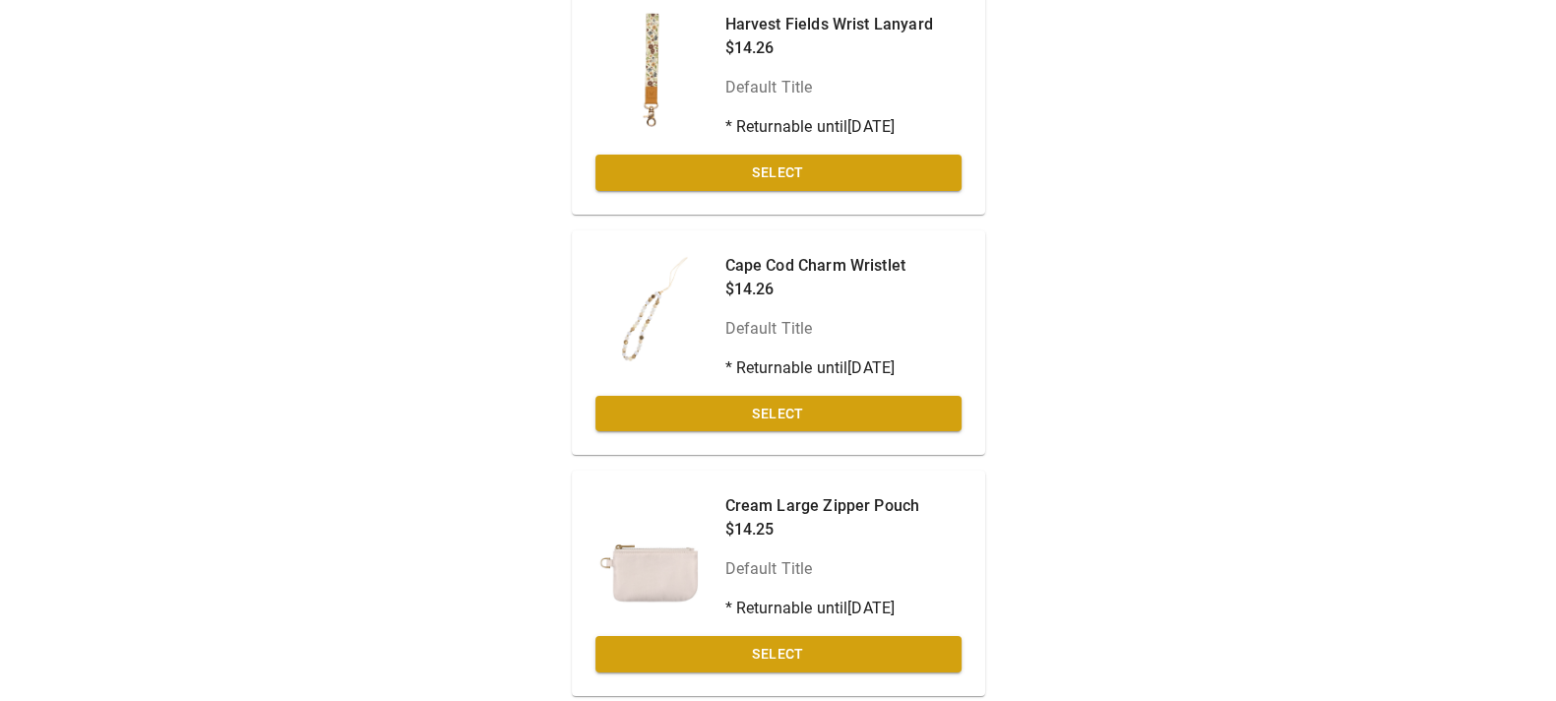
scroll to position [560, 0]
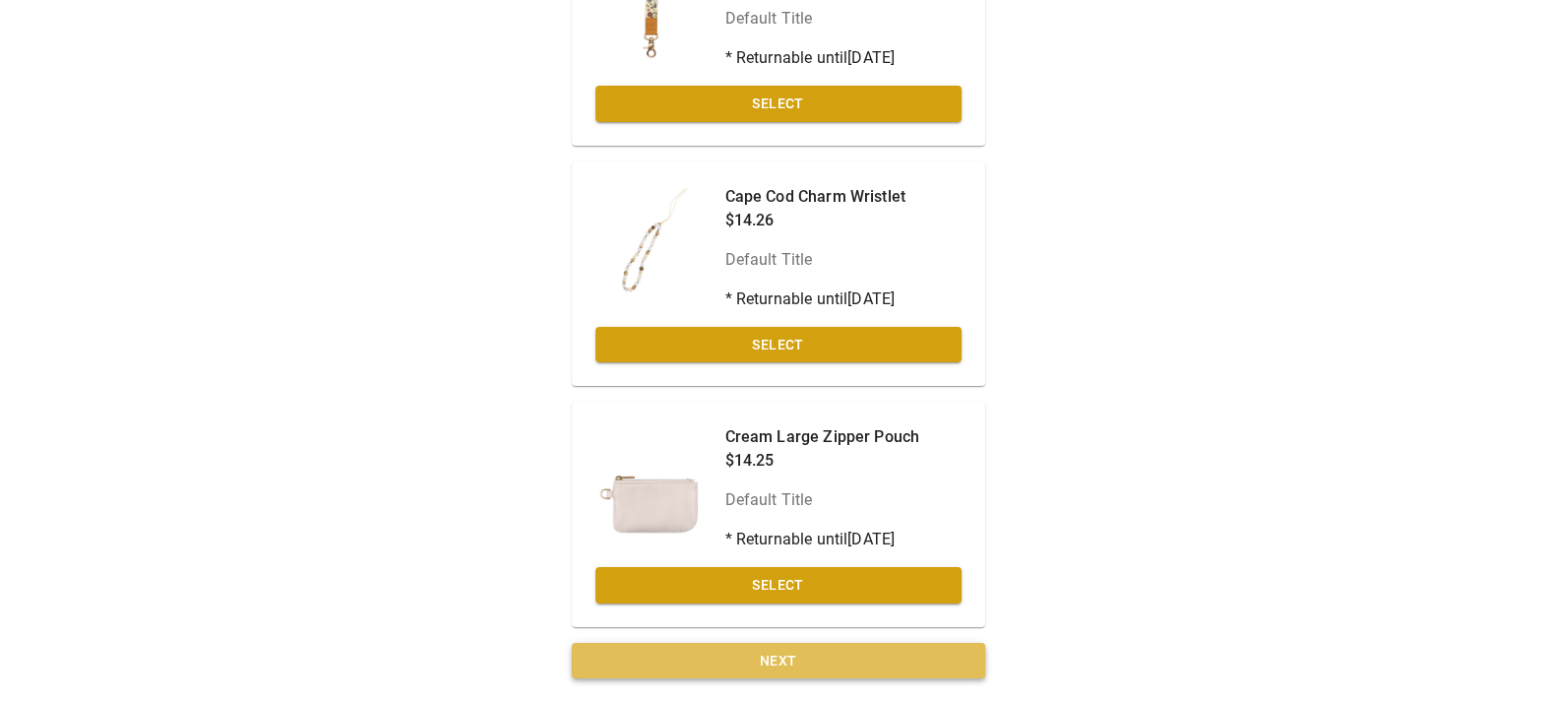
click at [890, 648] on button "Next" at bounding box center [778, 661] width 413 height 36
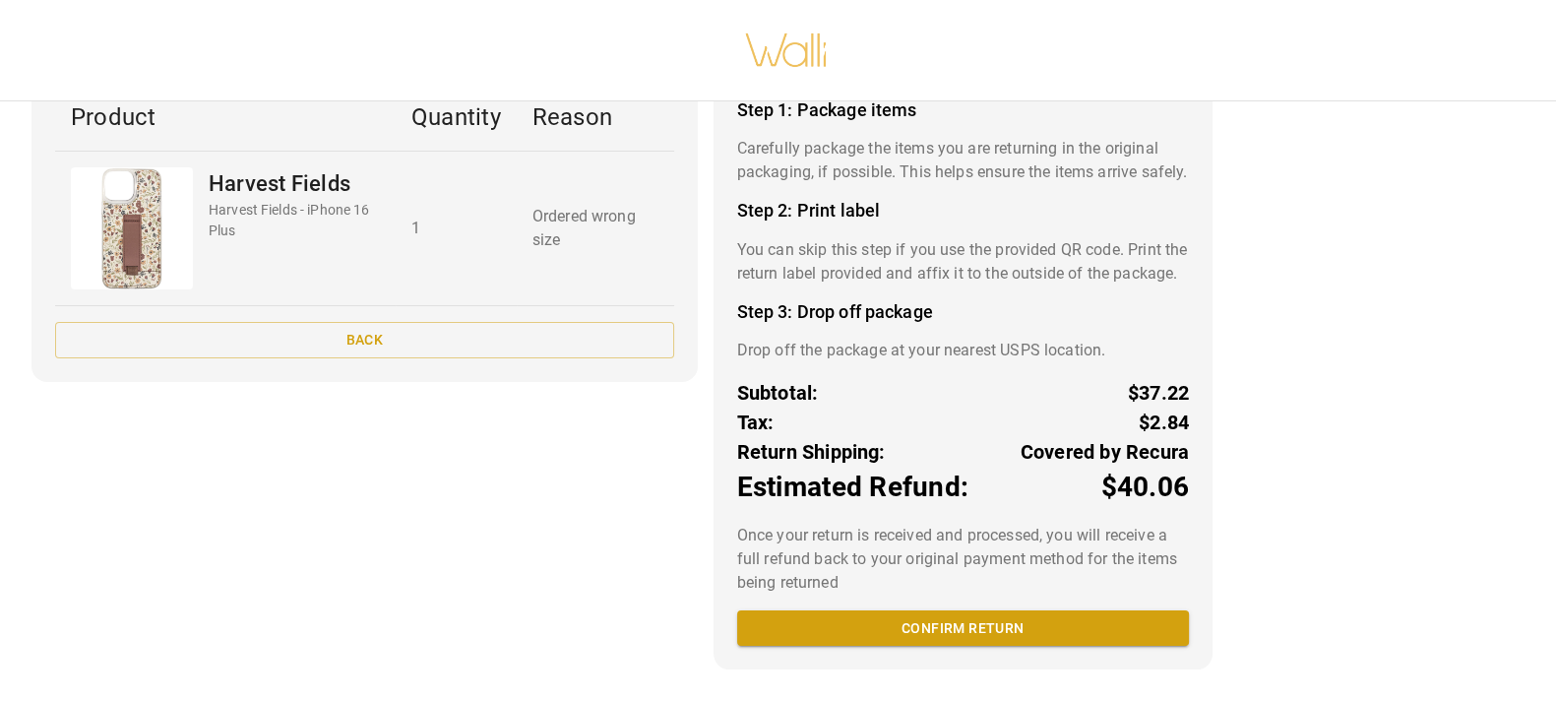
scroll to position [167, 0]
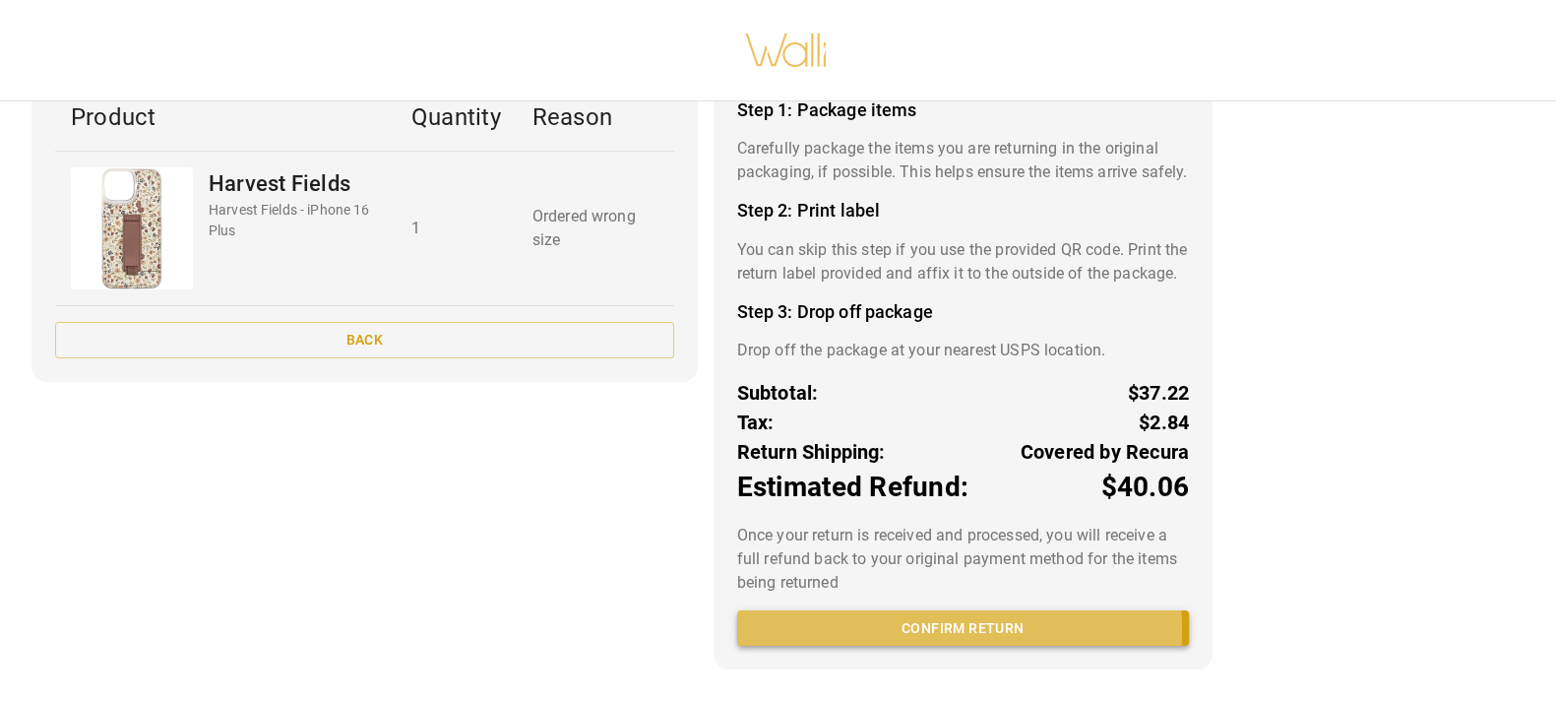
click at [901, 630] on button "Confirm return" at bounding box center [963, 628] width 452 height 36
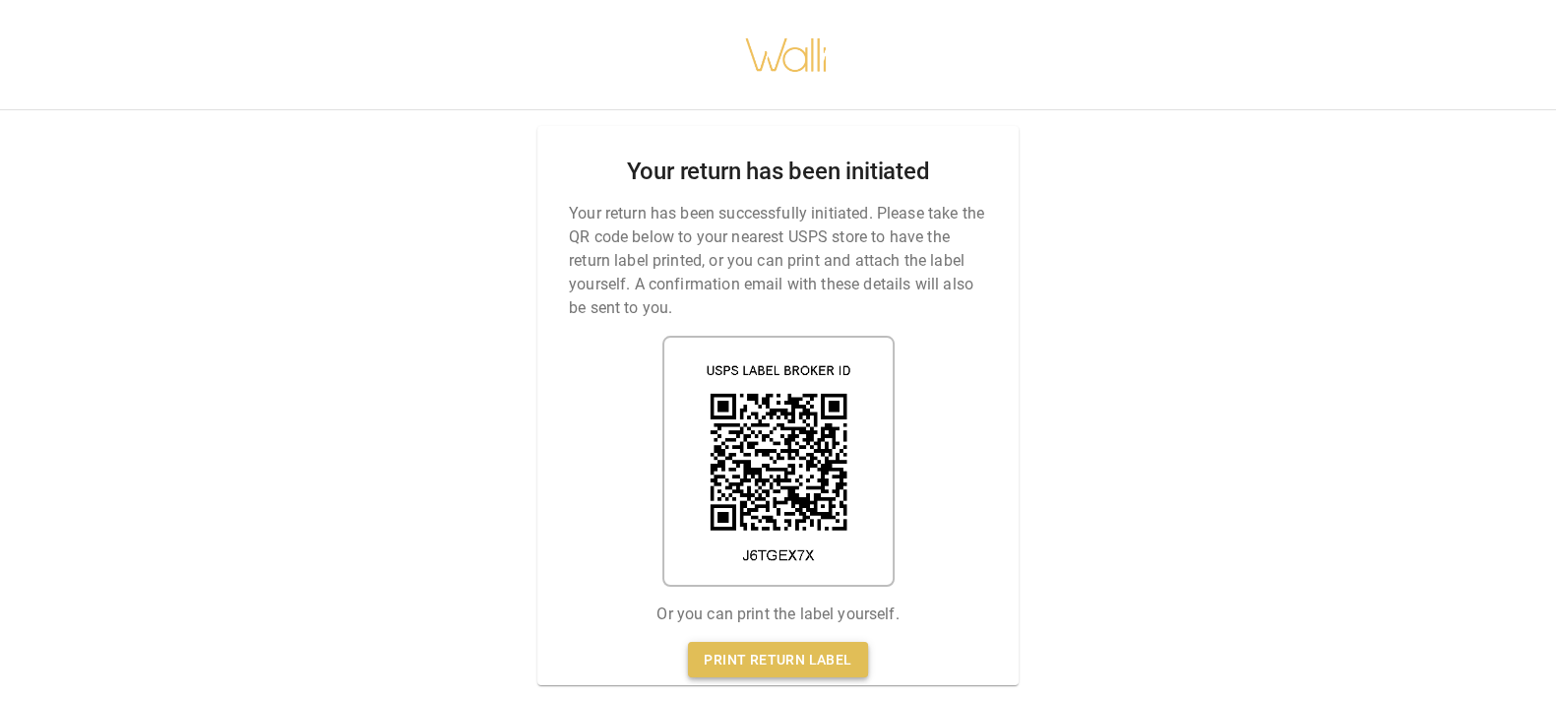
click at [835, 646] on link "Print return label" at bounding box center [777, 660] width 179 height 36
